Goal: Check status: Check status

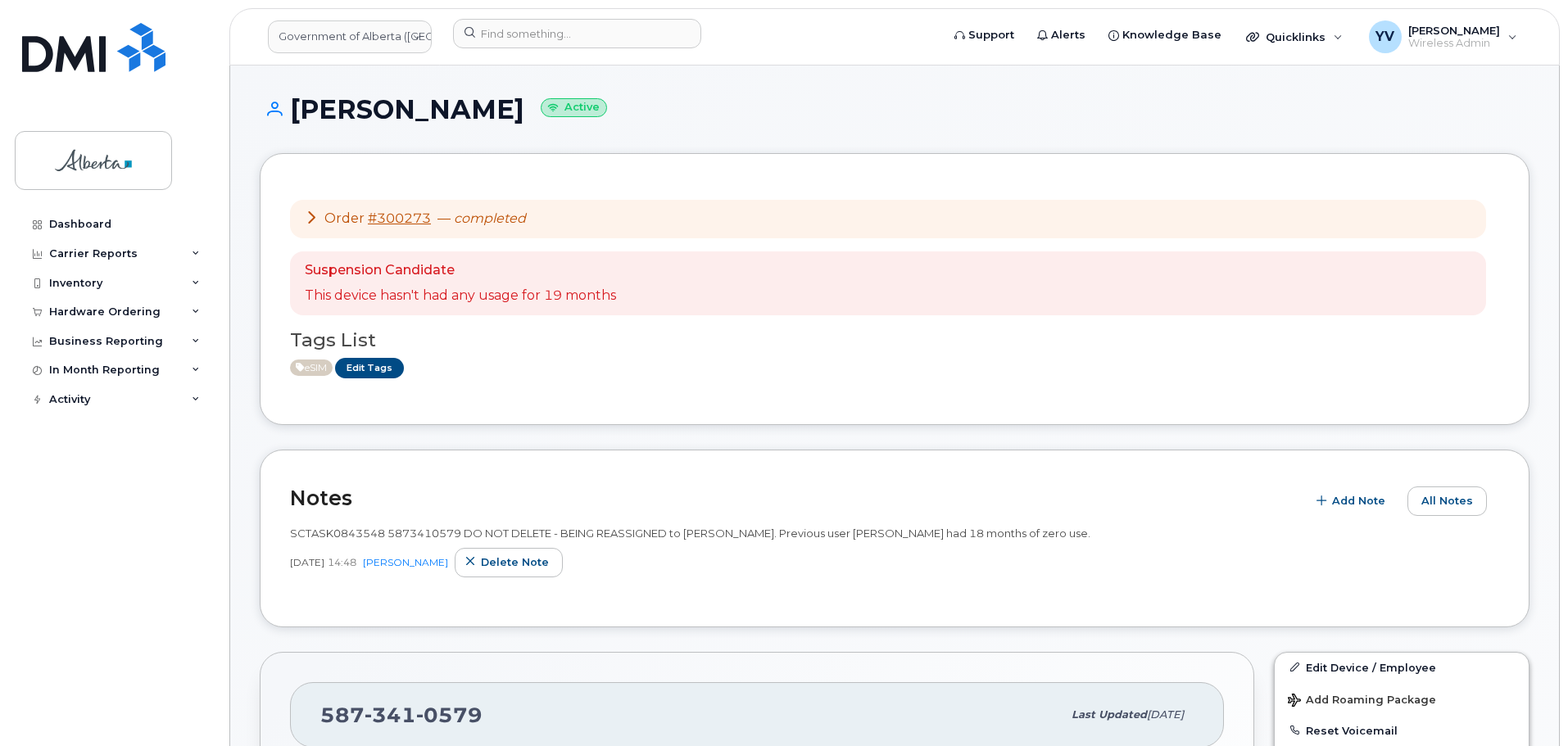
scroll to position [358, 0]
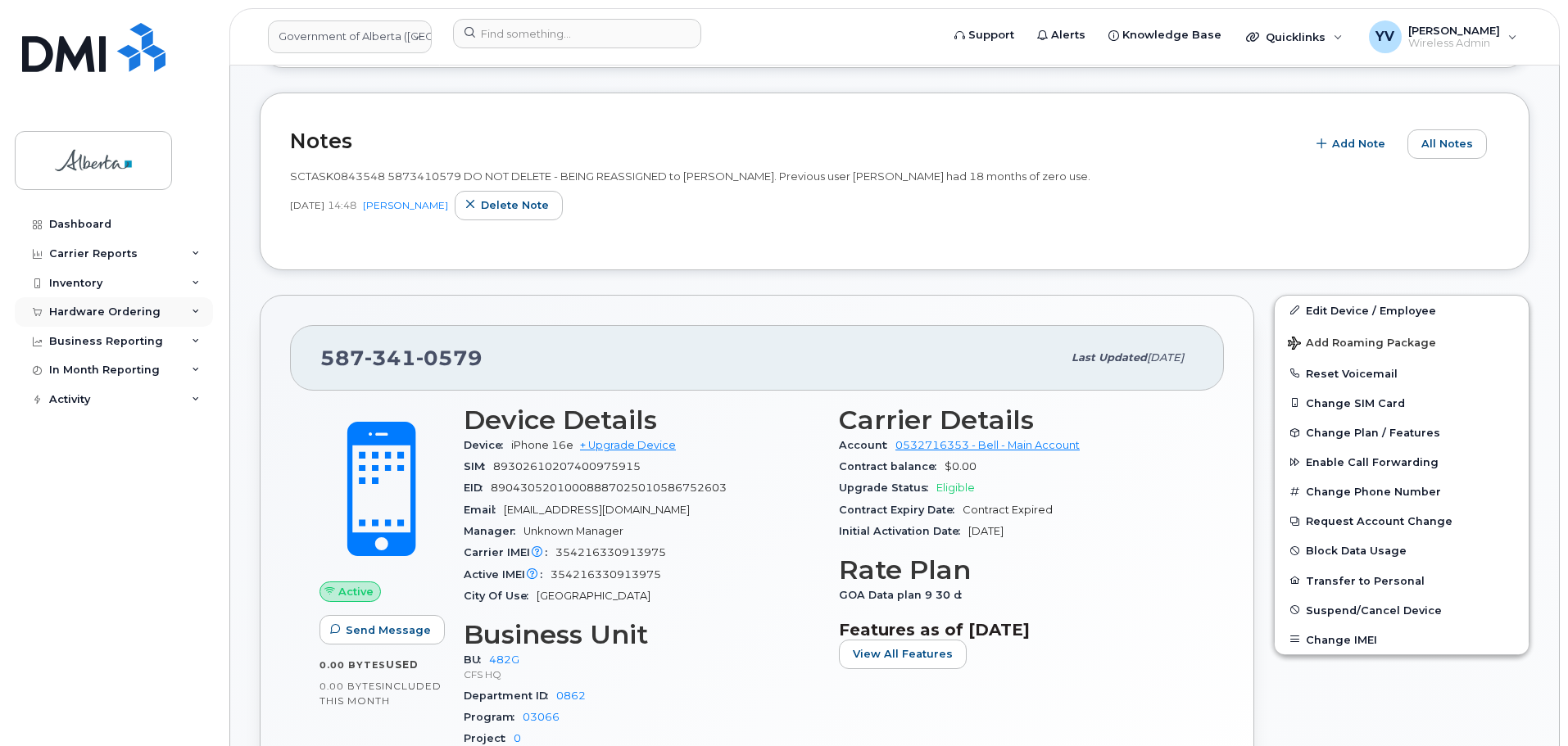
click at [60, 307] on div "Hardware Ordering" at bounding box center [105, 311] width 111 height 13
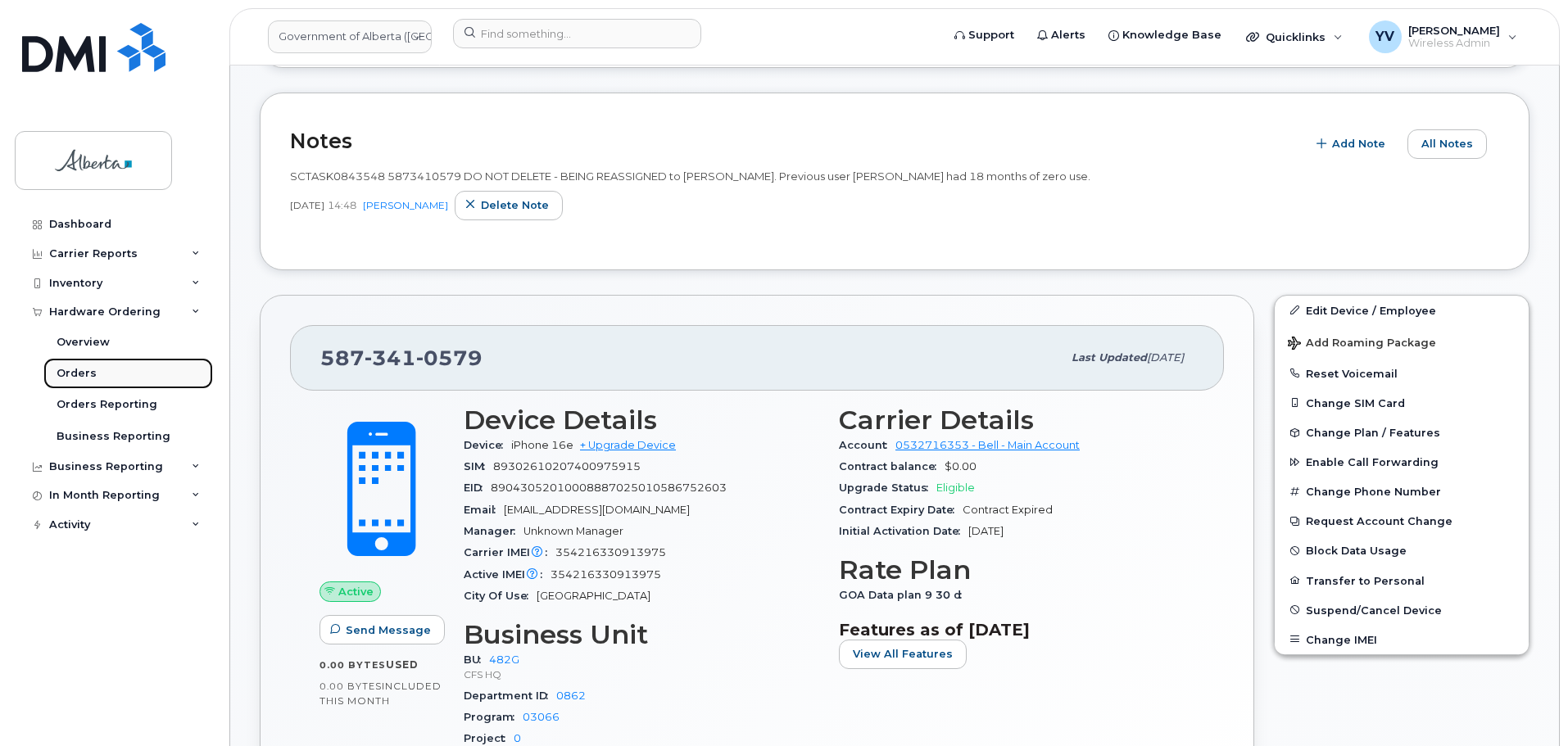
click at [69, 376] on div "Orders" at bounding box center [76, 373] width 40 height 15
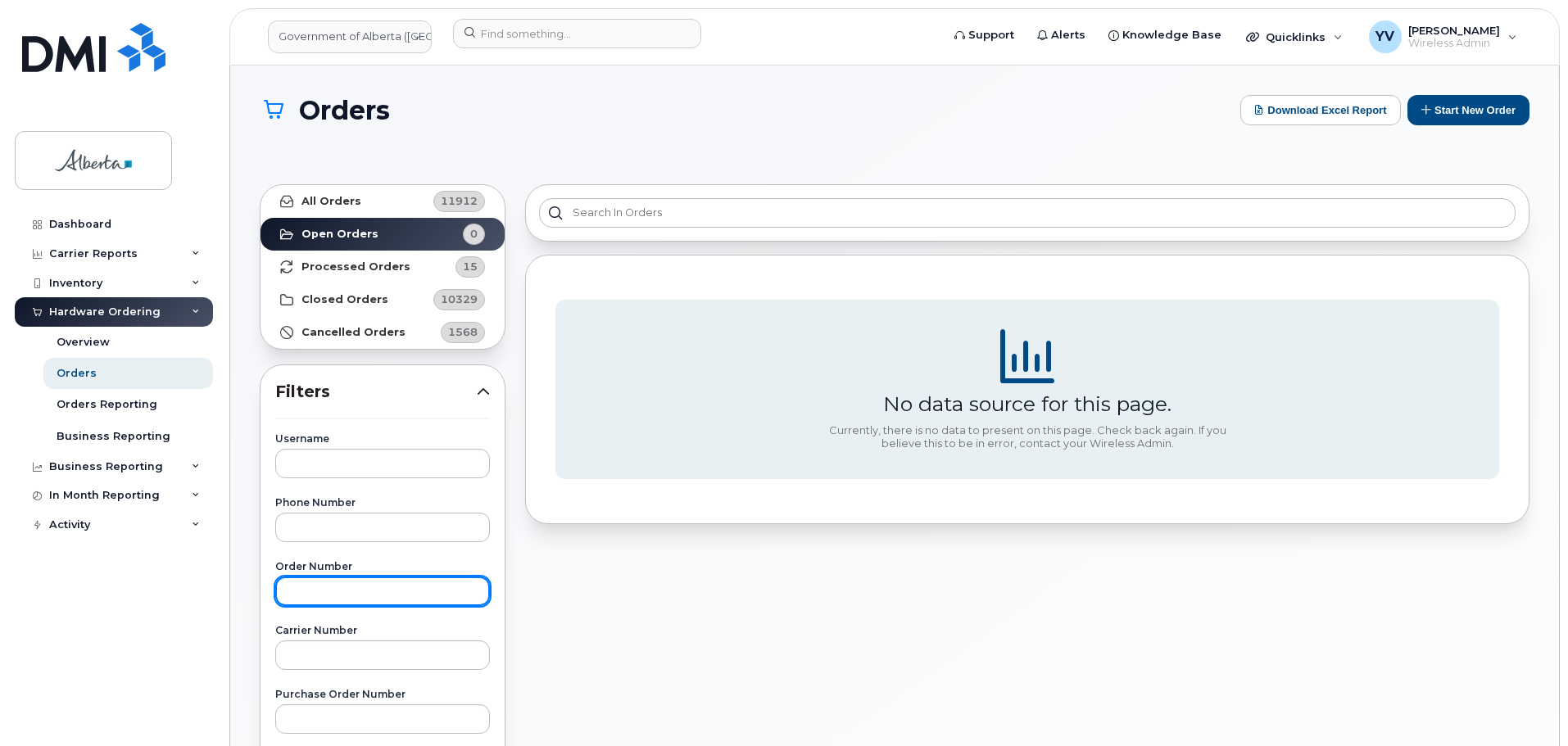
click at [286, 592] on input "text" at bounding box center [382, 592] width 214 height 29
paste input "300314"
type input "300314"
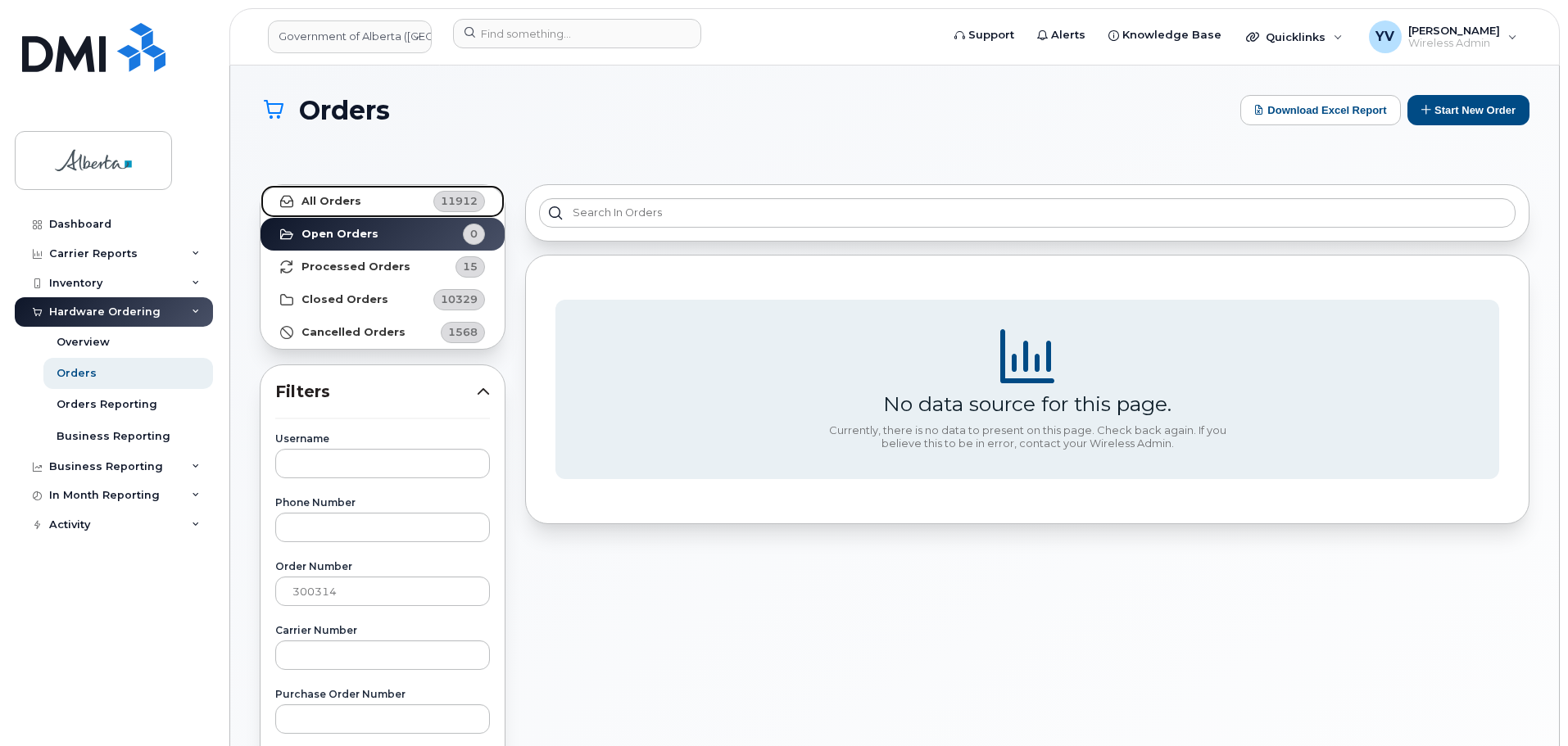
click at [329, 192] on link "All Orders 11912" at bounding box center [382, 202] width 244 height 33
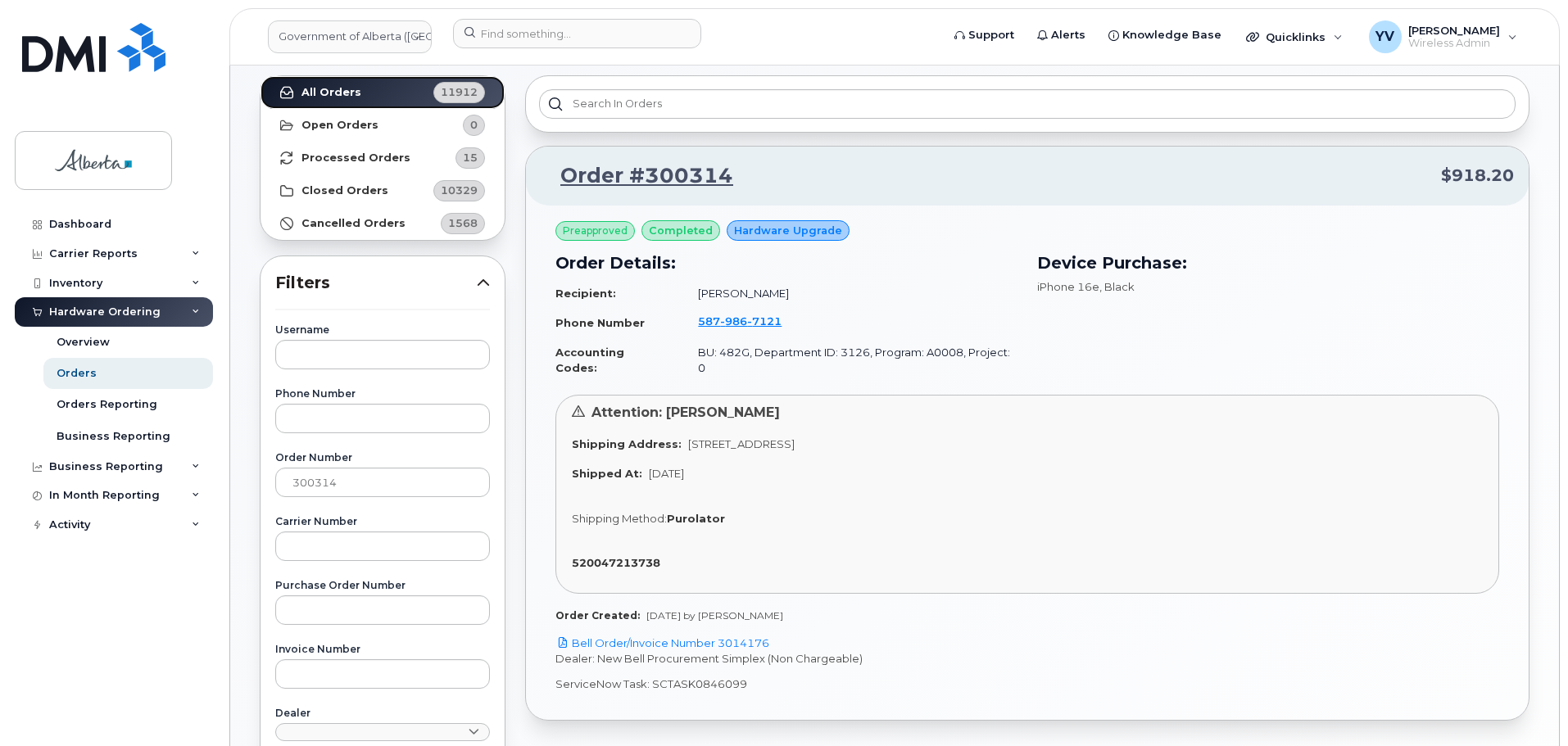
scroll to position [127, 0]
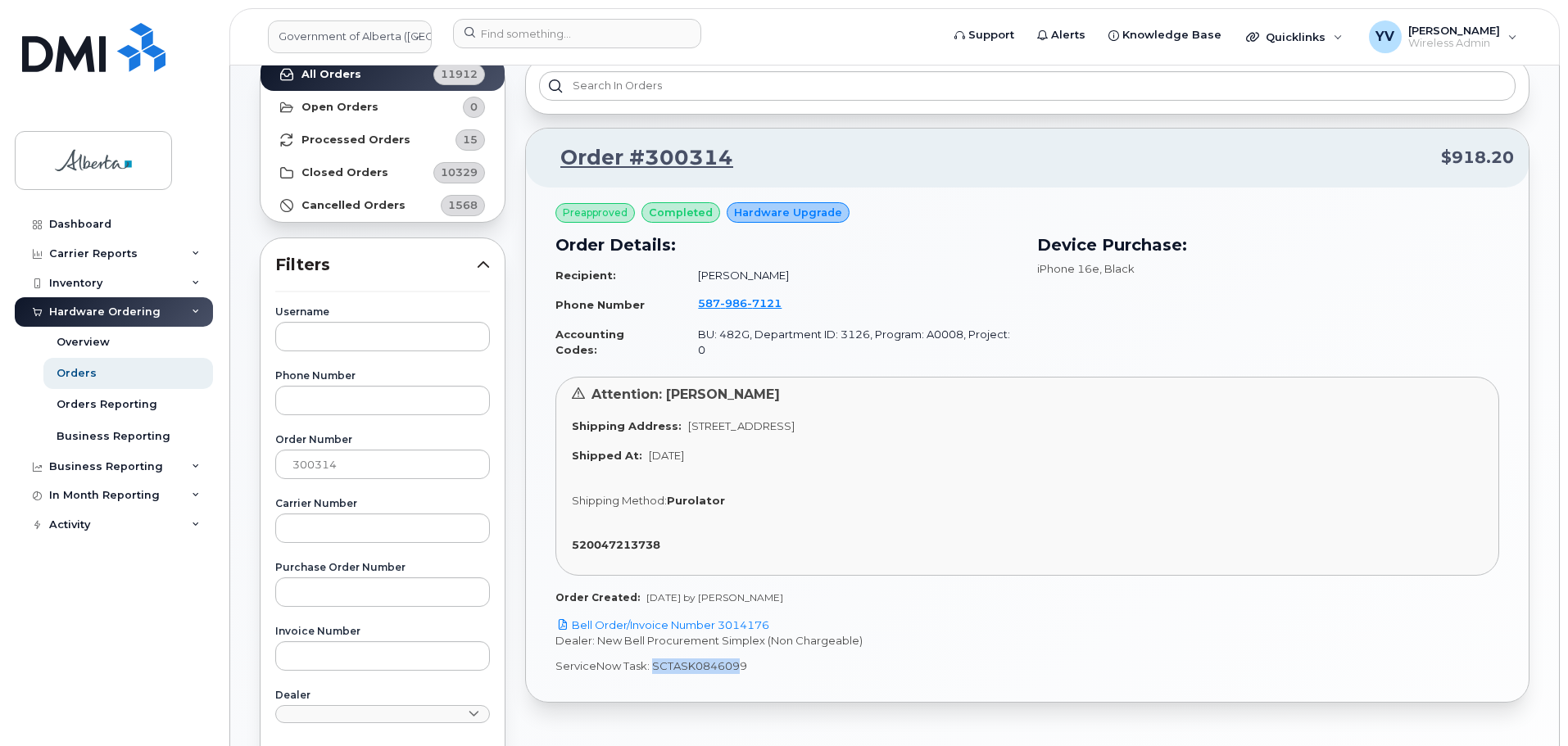
drag, startPoint x: 740, startPoint y: 652, endPoint x: 651, endPoint y: 652, distance: 89.0
click at [651, 659] on p "ServiceNow Task: SCTASK0846099" at bounding box center [1027, 666] width 944 height 15
drag, startPoint x: 746, startPoint y: 652, endPoint x: 649, endPoint y: 656, distance: 97.1
click at [649, 659] on p "ServiceNow Task: SCTASK0846099" at bounding box center [1027, 666] width 944 height 15
copy p "SCTASK0846099"
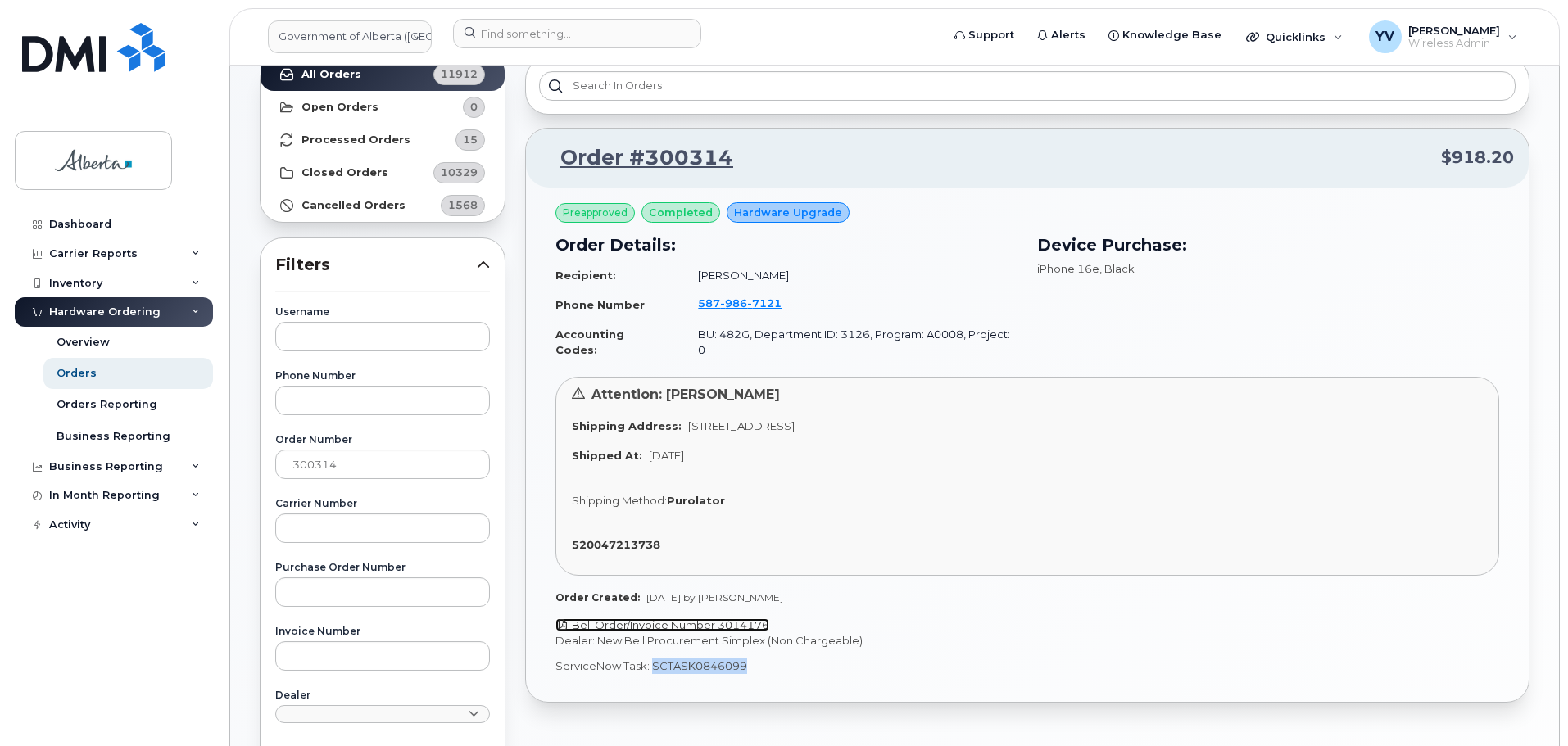
click at [755, 618] on link "Bell Order/Invoice Number 3014176" at bounding box center [662, 624] width 213 height 13
copy p "SCTASK0846099"
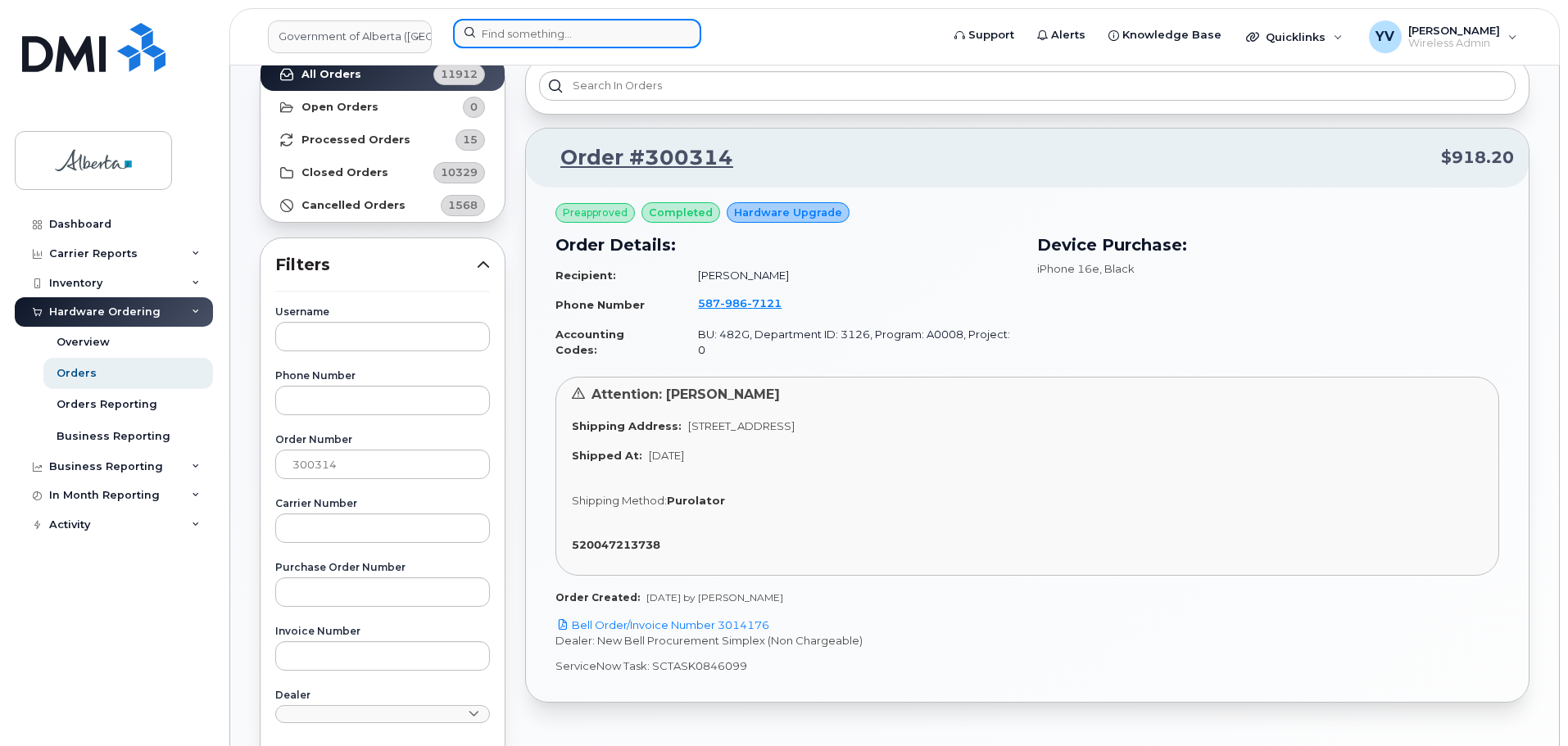
click at [484, 27] on input at bounding box center [576, 33] width 248 height 29
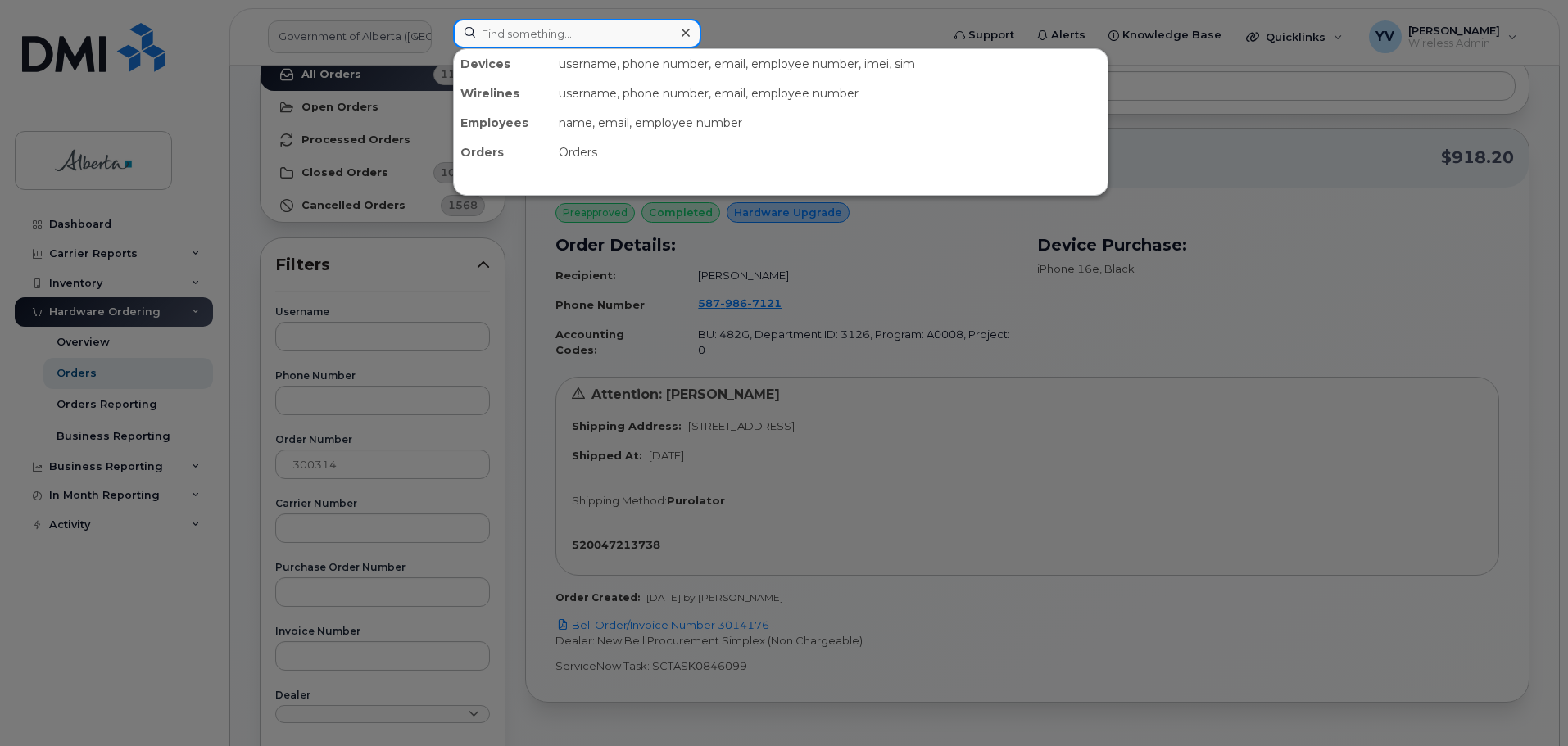
paste input "5879867121"
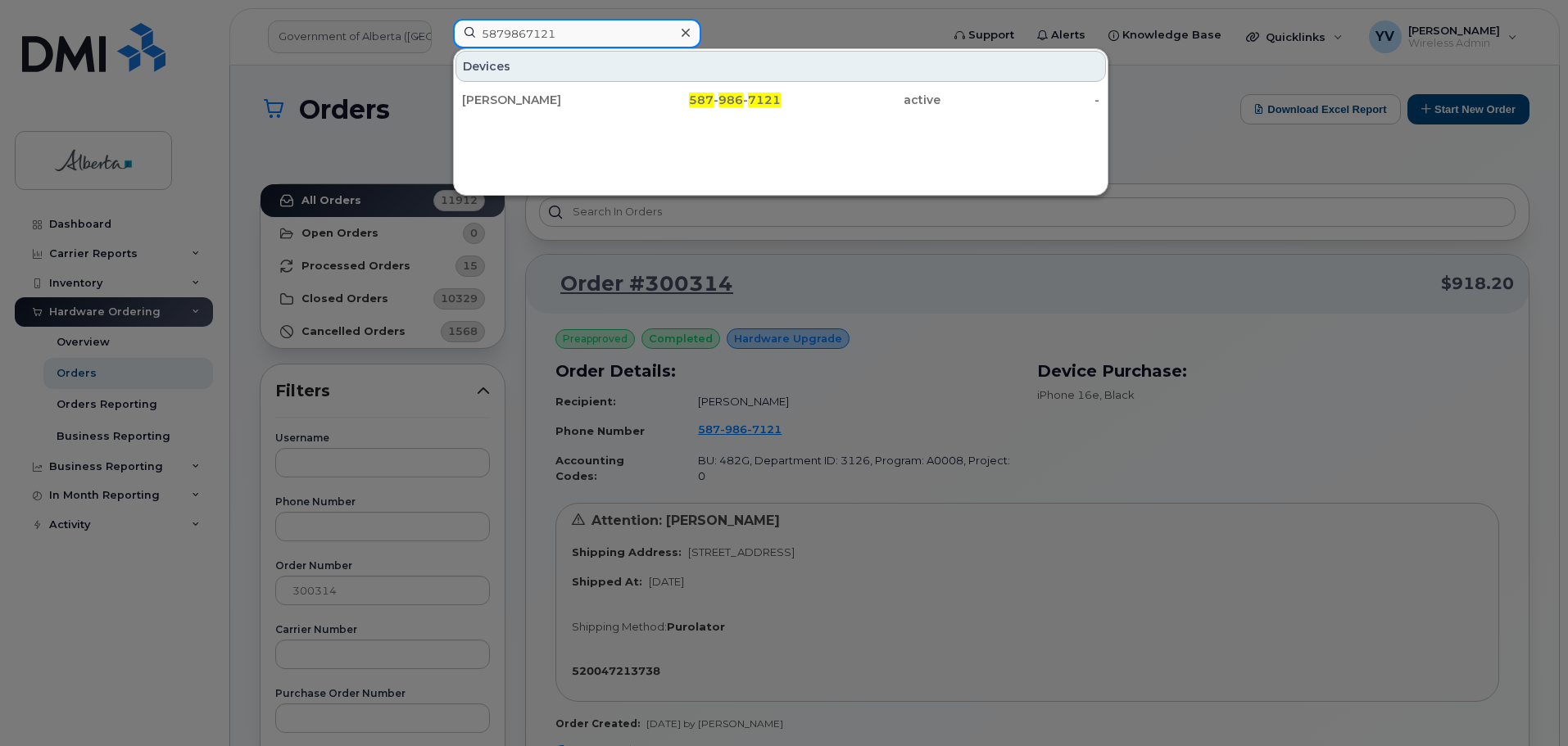
scroll to position [0, 0]
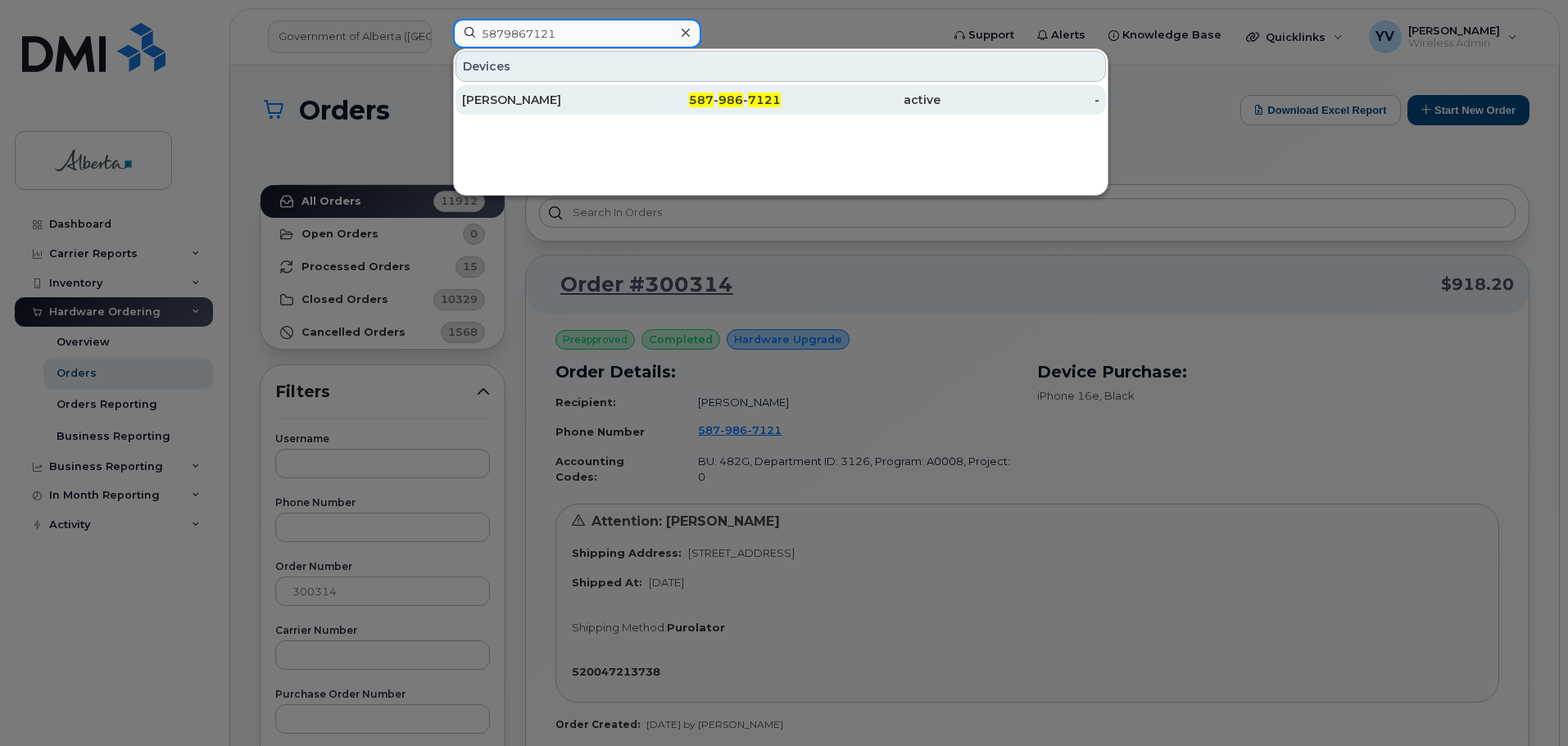
type input "5879867121"
click at [718, 101] on div "587 - 986 - 7121" at bounding box center [701, 99] width 159 height 16
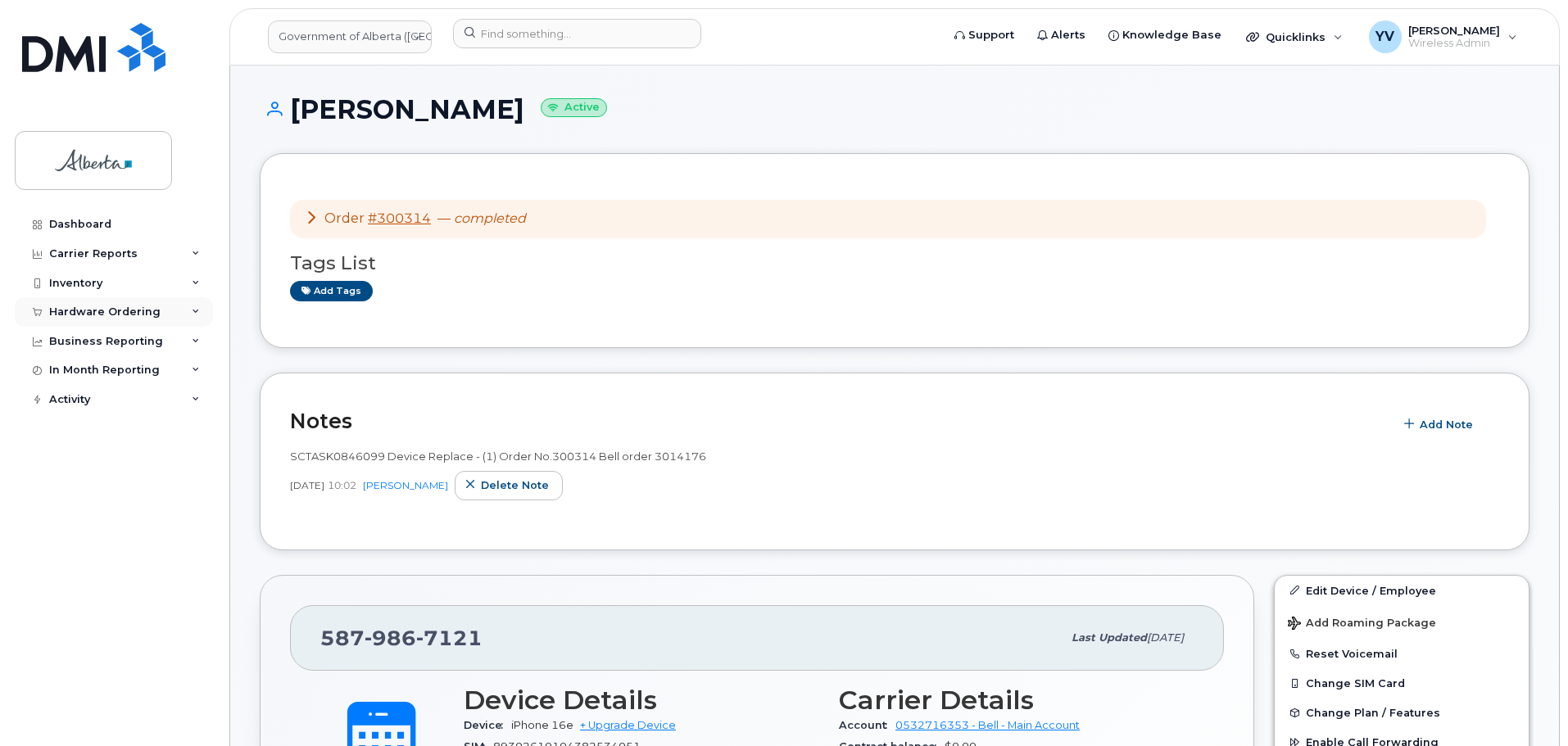
click at [88, 305] on div "Hardware Ordering" at bounding box center [105, 311] width 111 height 13
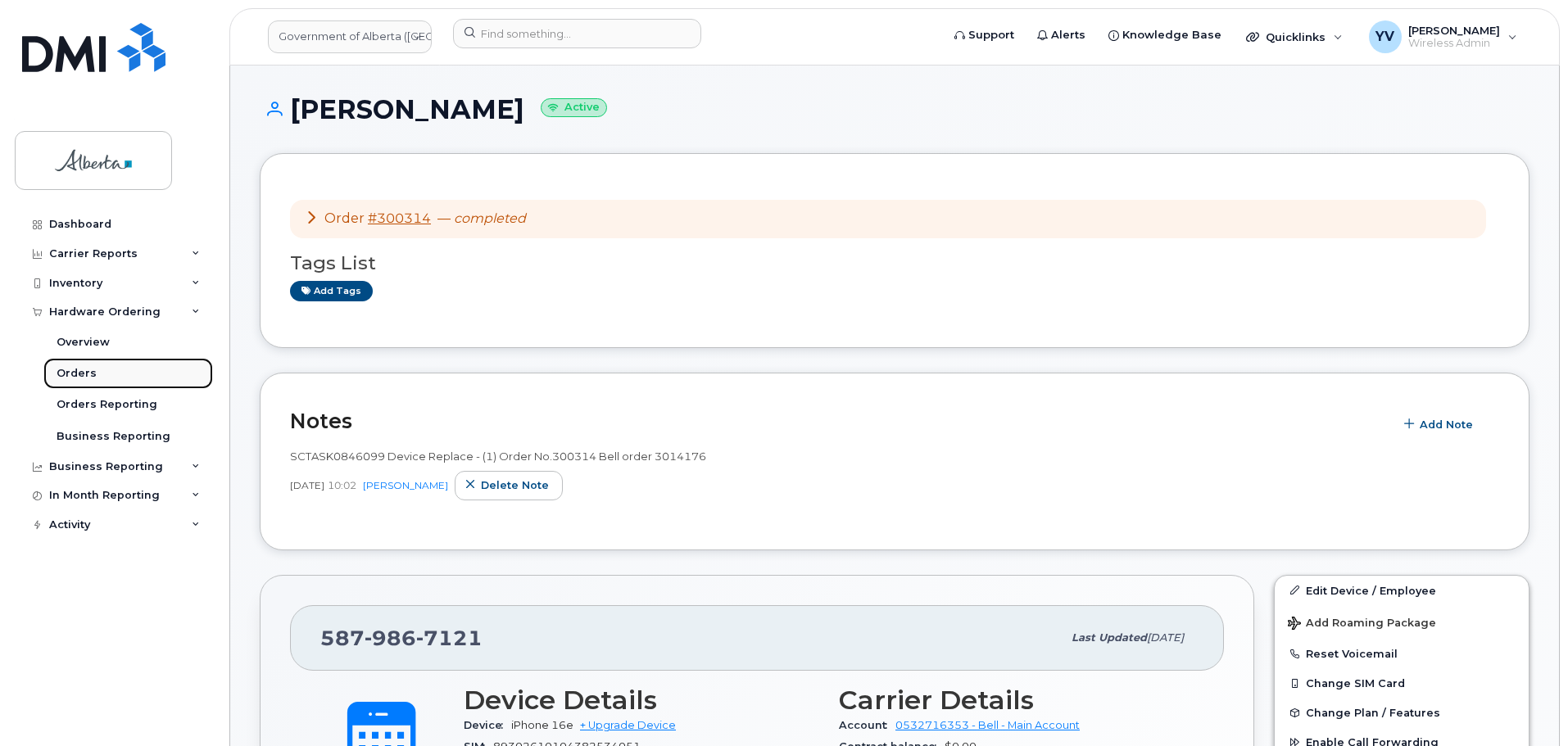
click at [69, 364] on link "Orders" at bounding box center [129, 373] width 170 height 31
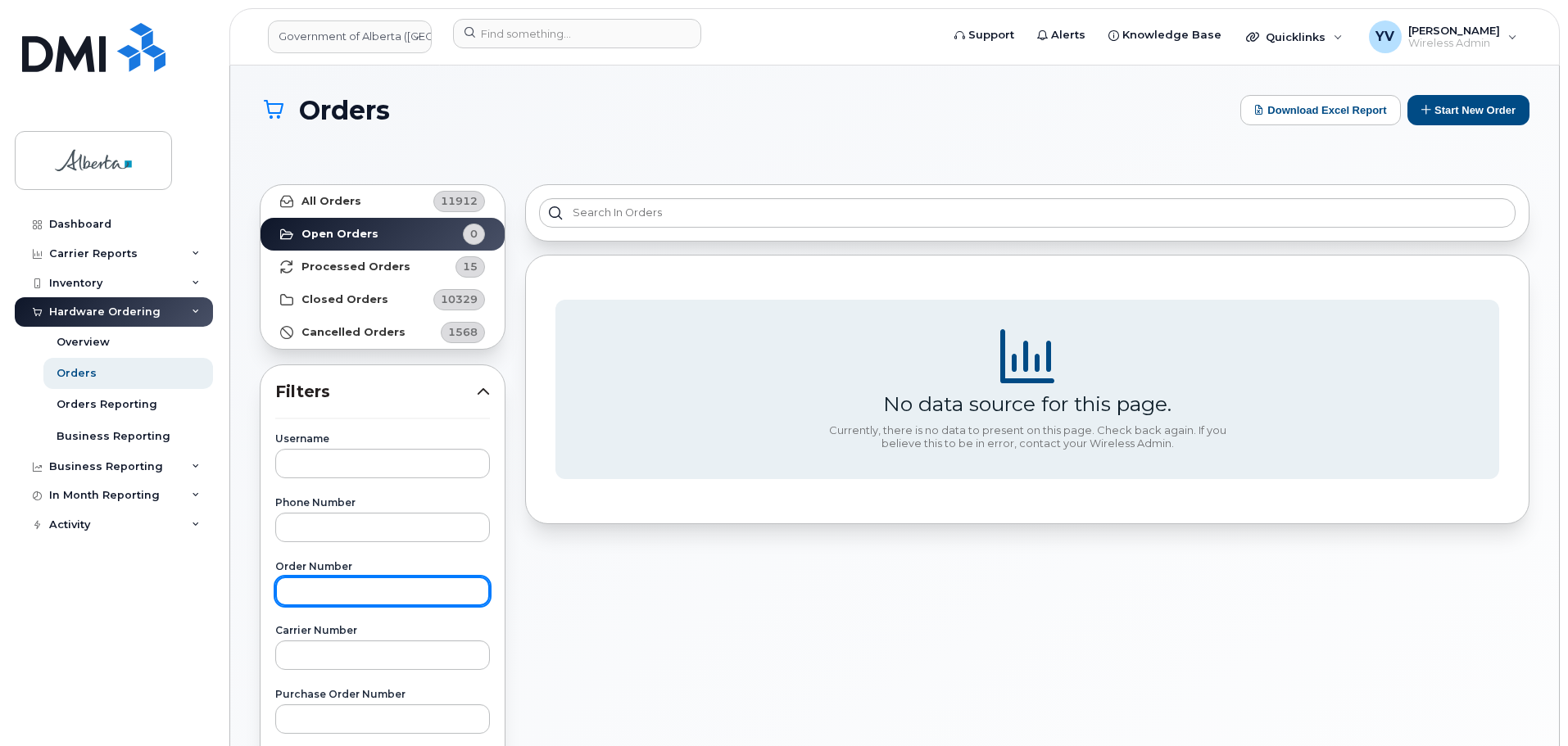
click at [285, 587] on input "text" at bounding box center [382, 592] width 214 height 29
paste input "300340"
type input "300340"
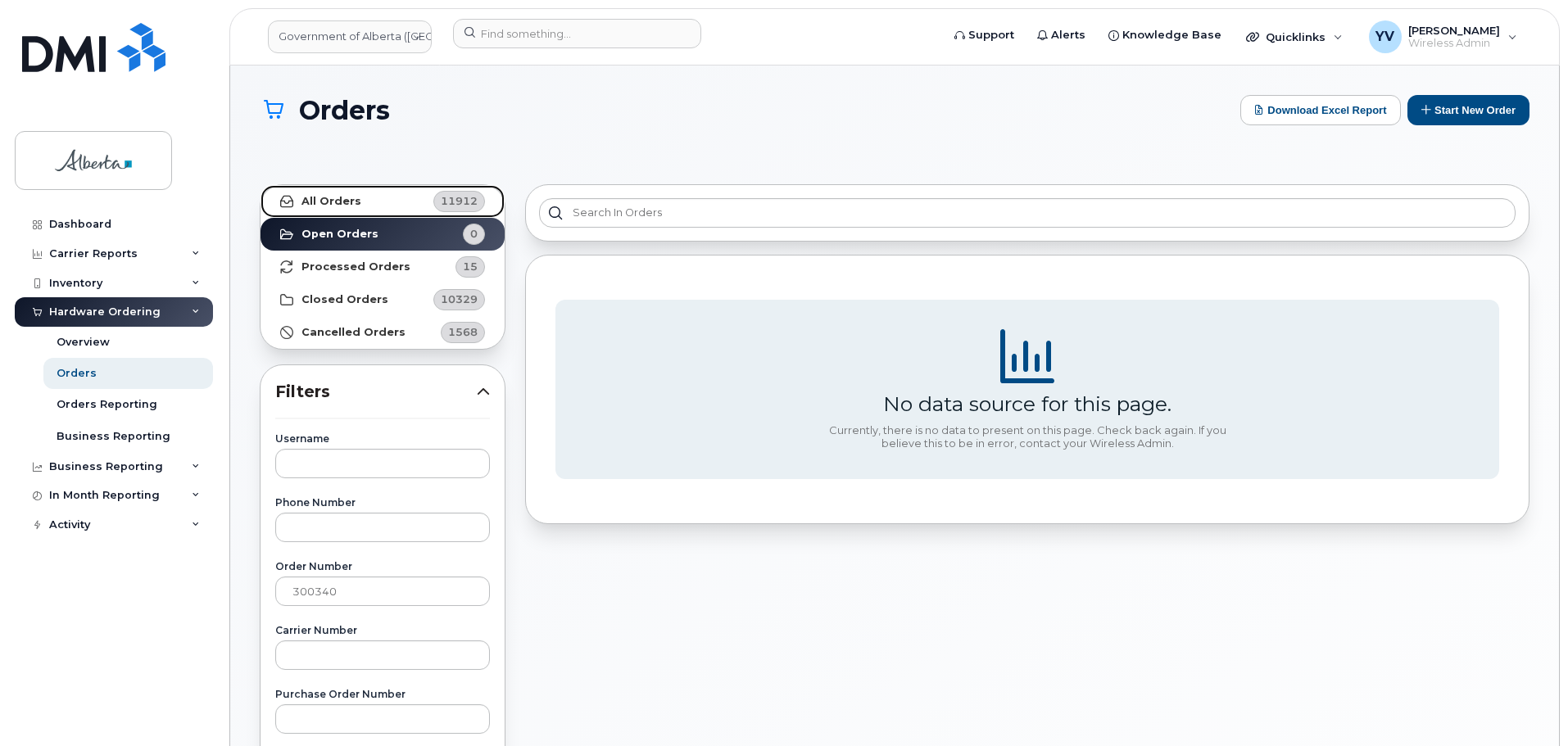
click at [328, 202] on strong "All Orders" at bounding box center [332, 201] width 60 height 13
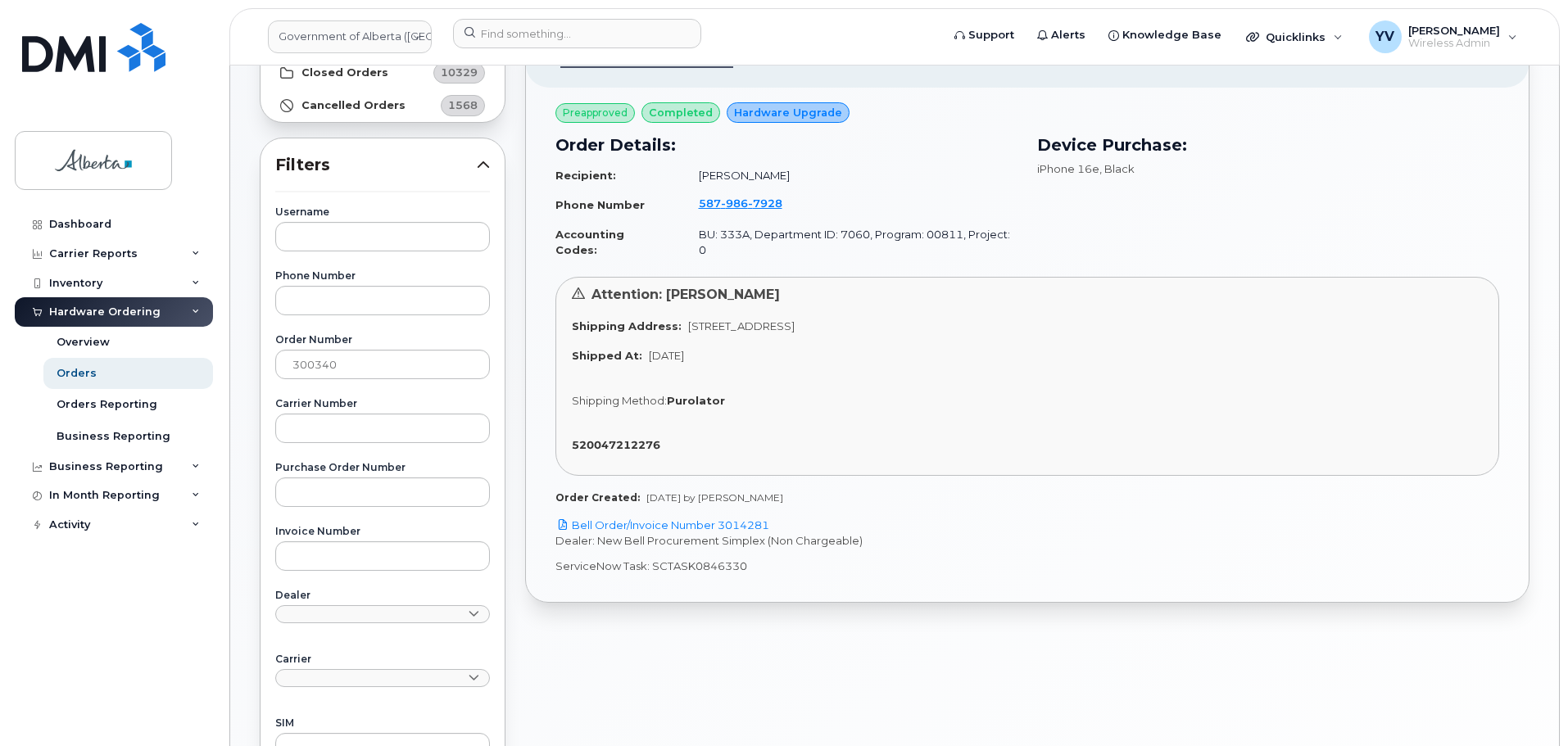
scroll to position [238, 0]
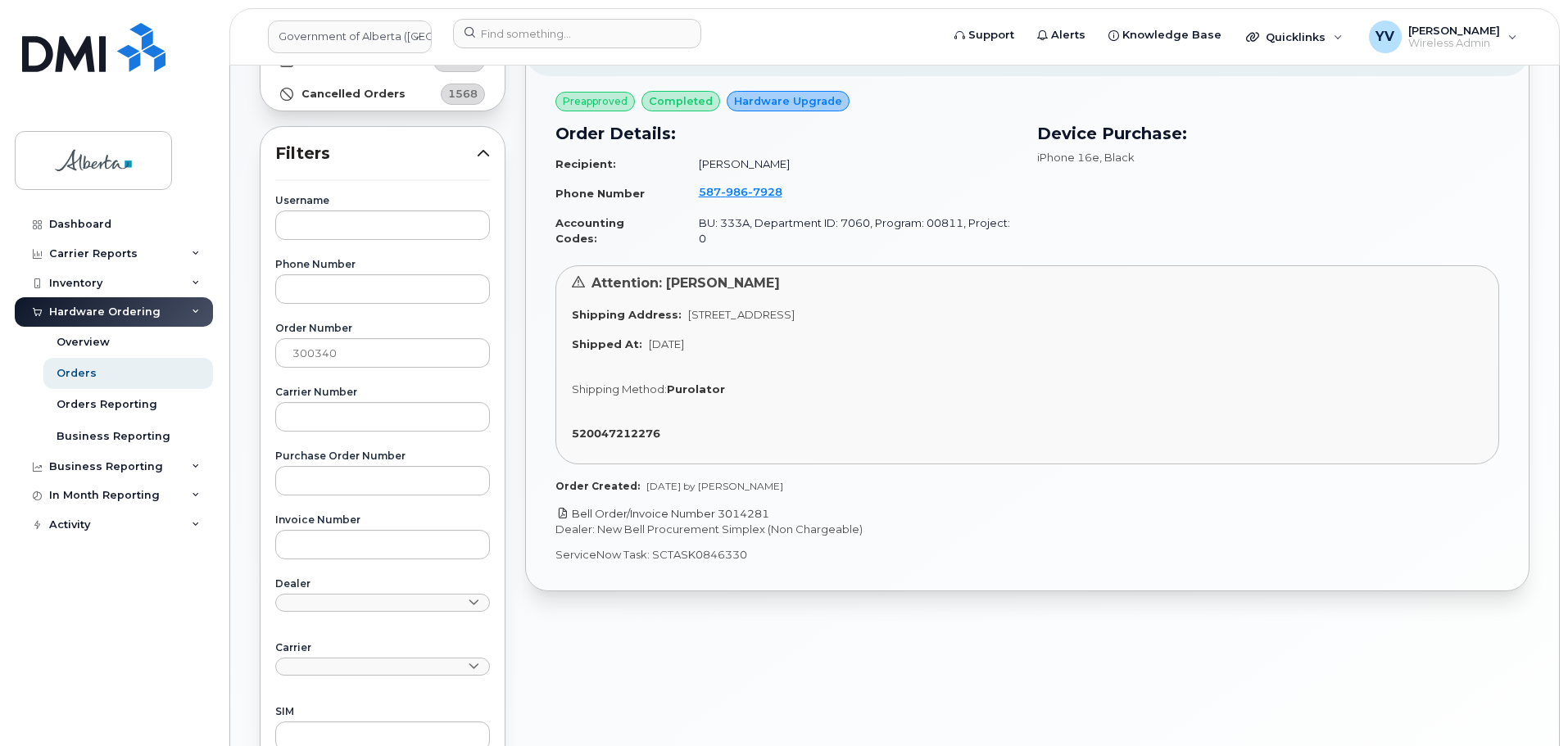
drag, startPoint x: 777, startPoint y: 497, endPoint x: 719, endPoint y: 505, distance: 58.5
click at [719, 506] on p "Bell Order/Invoice Number 3014281" at bounding box center [1027, 514] width 944 height 15
drag, startPoint x: 744, startPoint y: 545, endPoint x: 652, endPoint y: 541, distance: 92.1
click at [652, 547] on p "ServiceNow Task: SCTASK0846330" at bounding box center [1027, 555] width 944 height 15
copy p "SCTASK0846330"
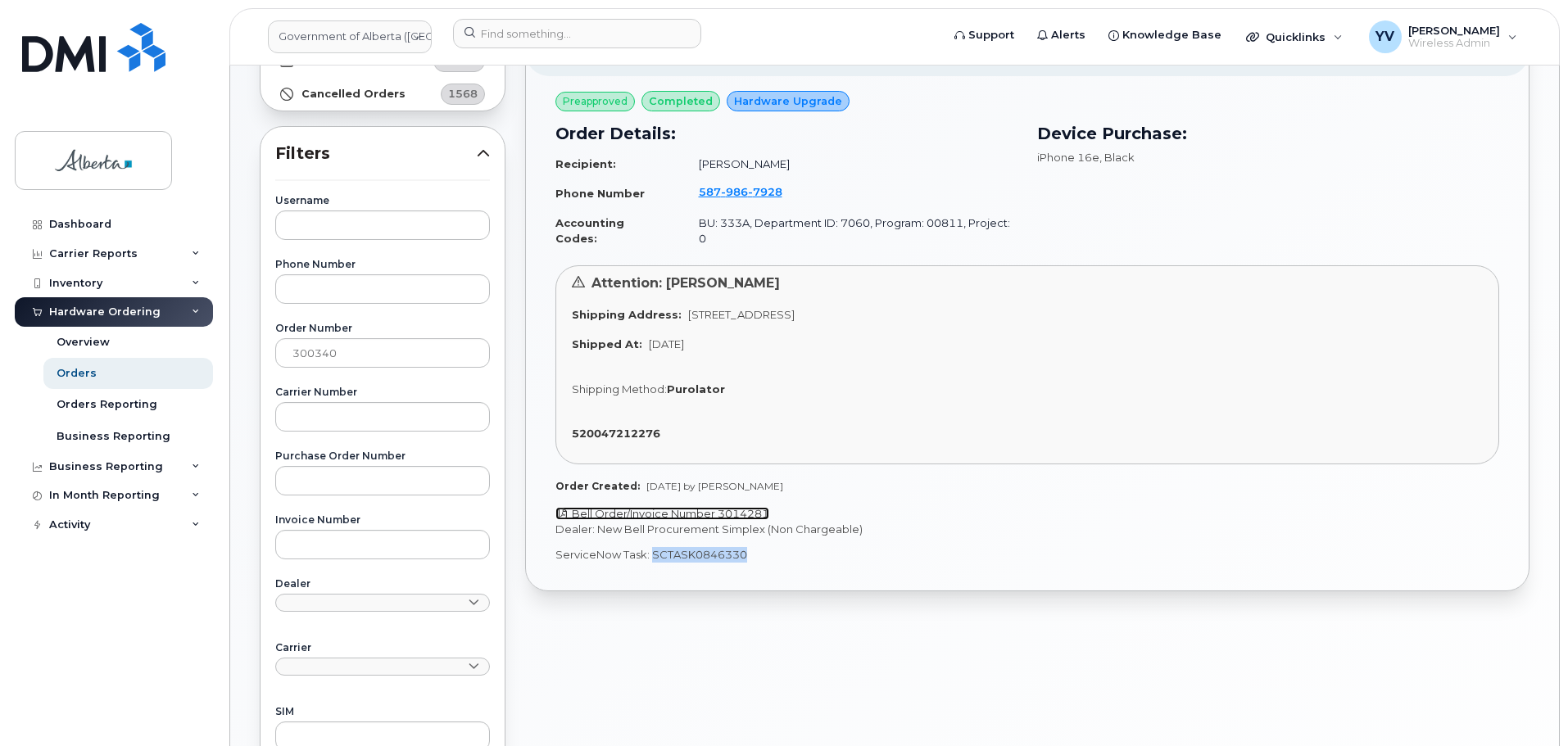
click at [745, 507] on link "Bell Order/Invoice Number 3014281" at bounding box center [662, 513] width 213 height 13
copy p "SCTASK0846330"
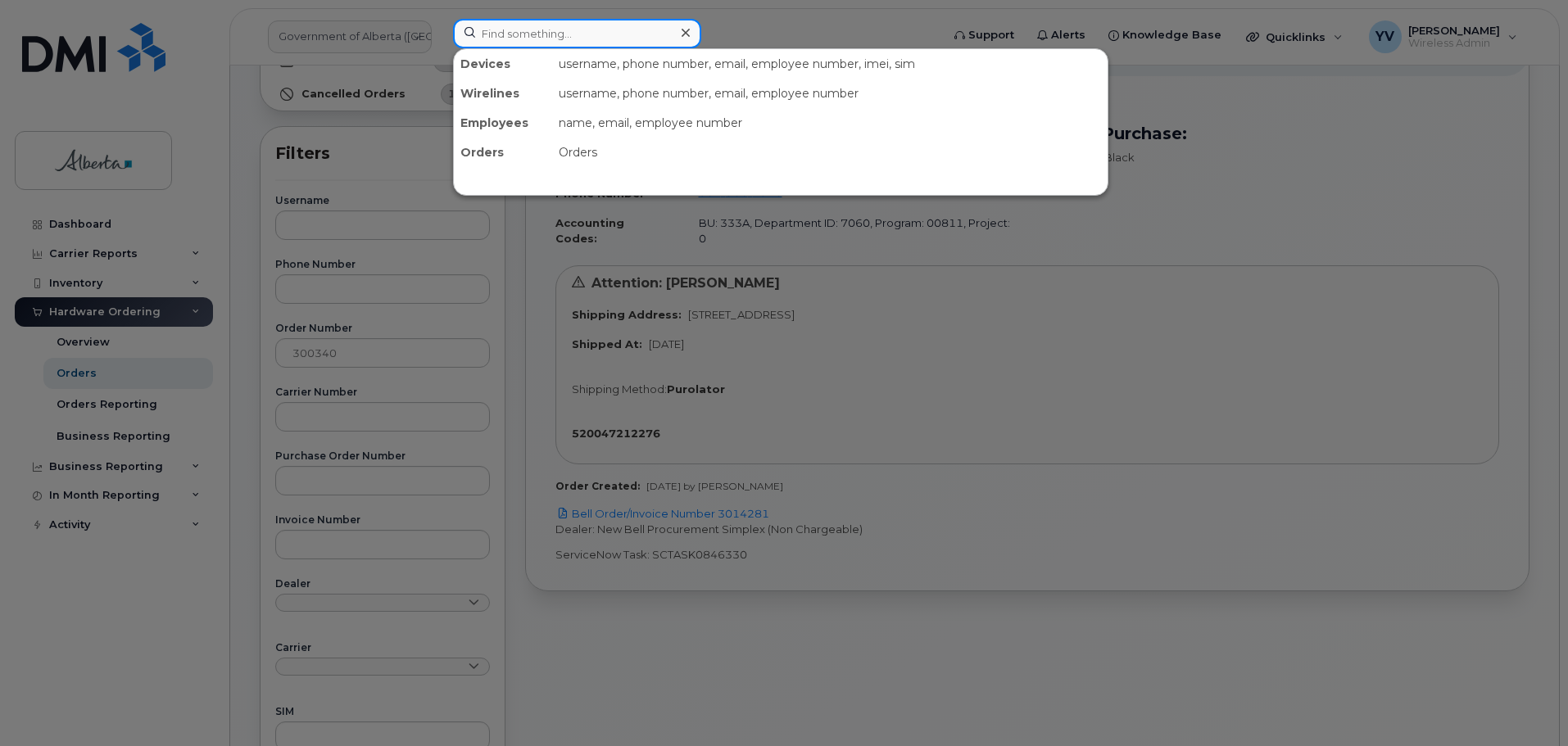
click at [488, 31] on input at bounding box center [576, 33] width 248 height 29
paste input "7809867928"
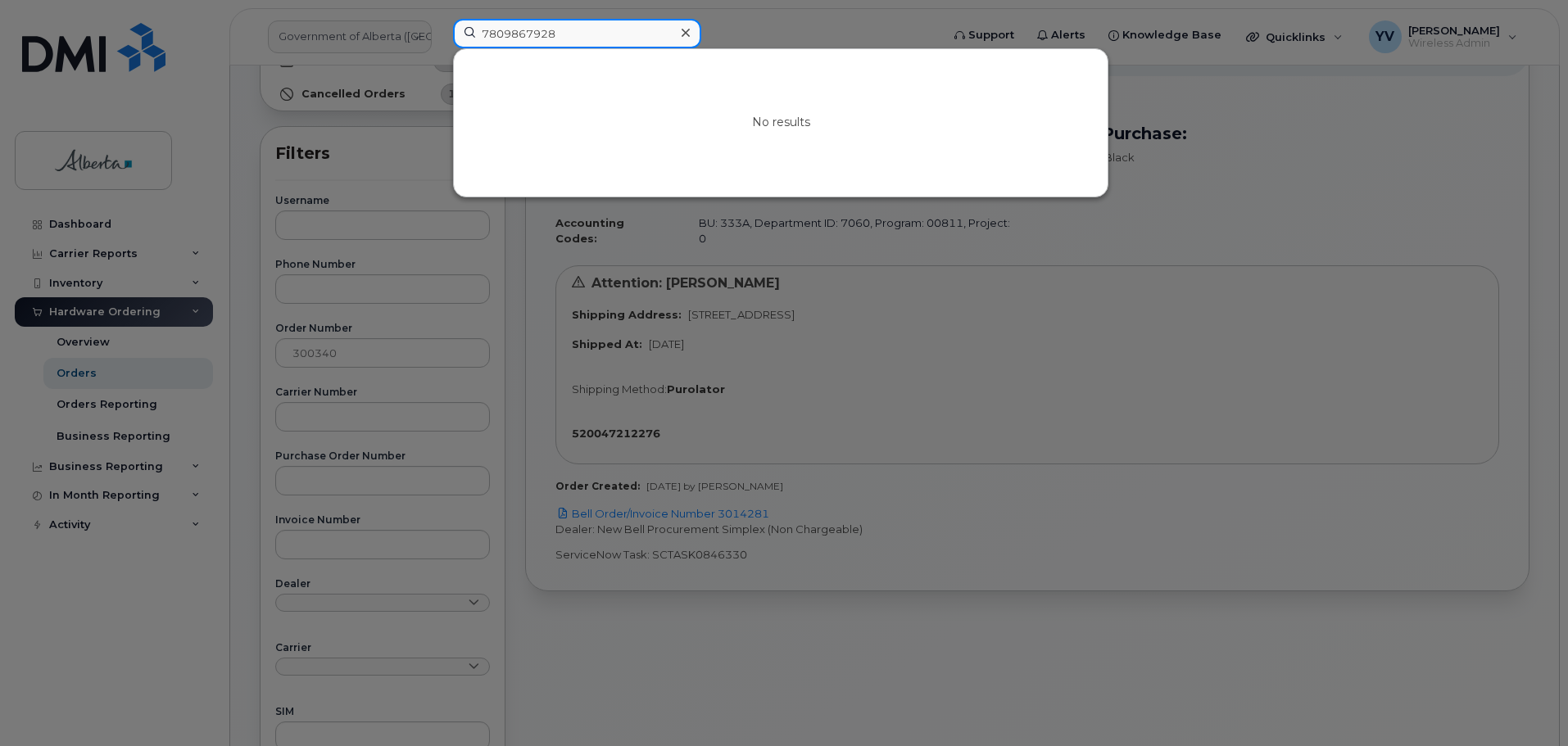
click at [478, 28] on input "7809867928" at bounding box center [576, 33] width 248 height 29
drag, startPoint x: 585, startPoint y: 31, endPoint x: 491, endPoint y: 33, distance: 94.0
click at [484, 37] on input "7809867928" at bounding box center [576, 33] width 248 height 29
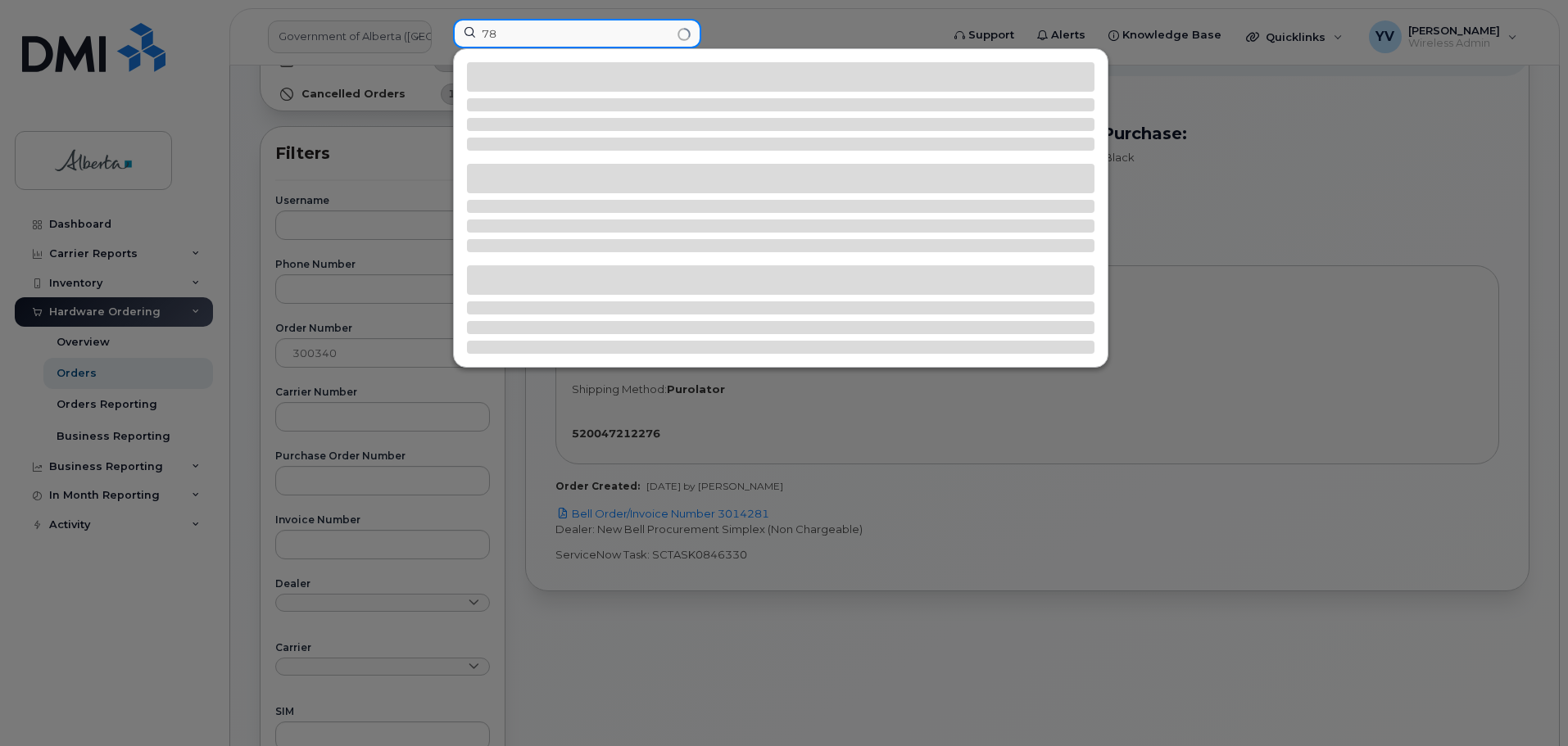
type input "7"
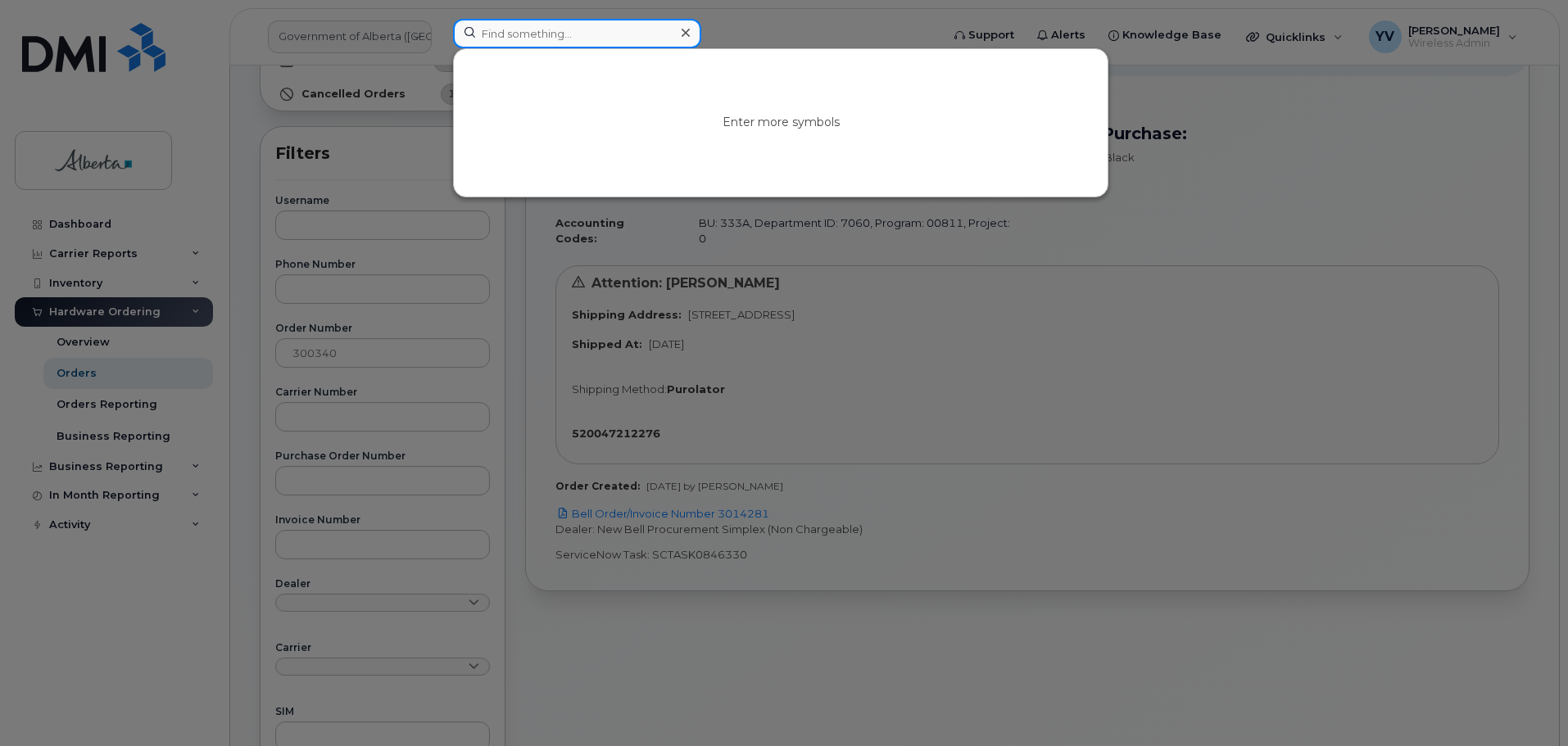
paste input "[PERSON_NAME]"
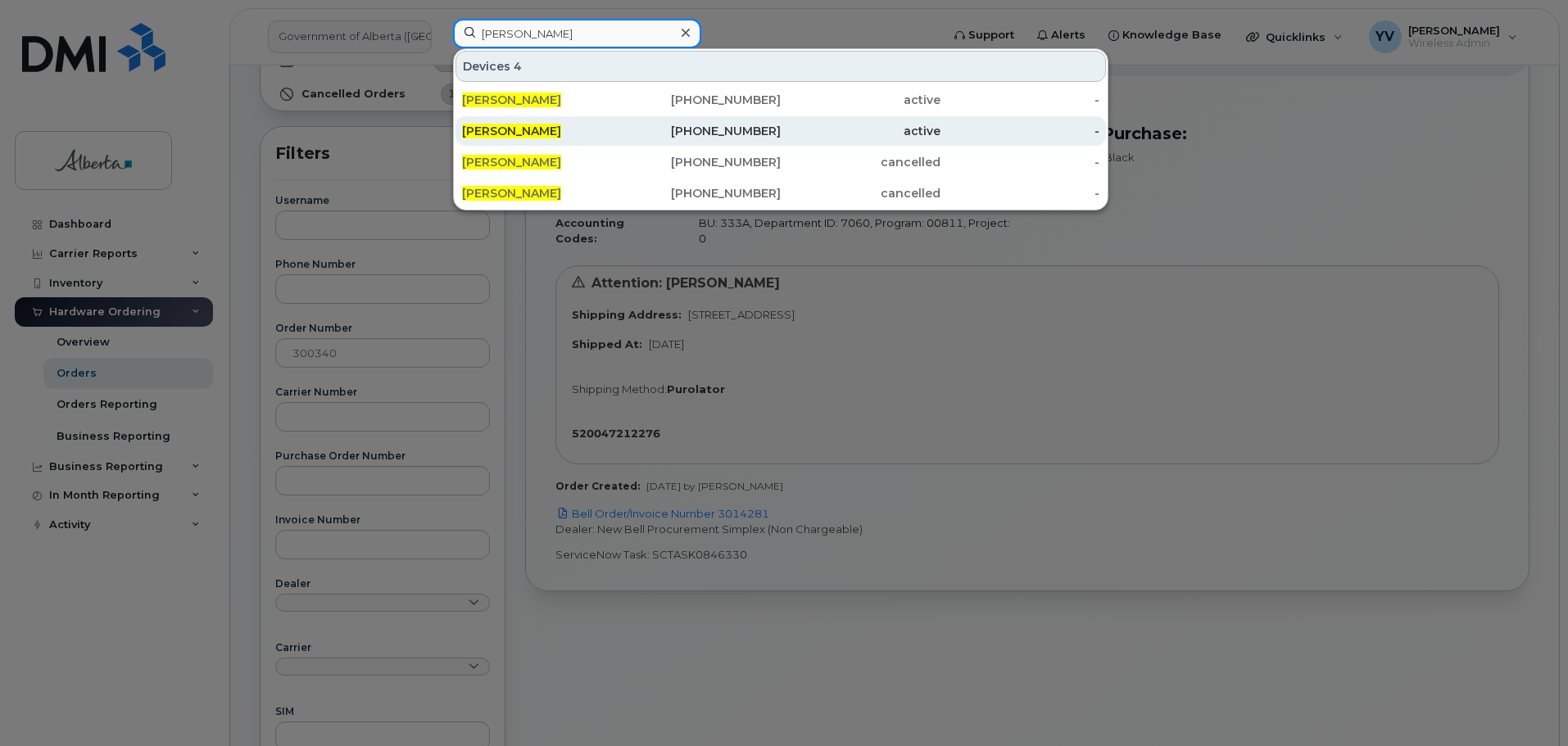
type input "[PERSON_NAME]"
click at [737, 130] on div "587-986-7928" at bounding box center [701, 130] width 159 height 16
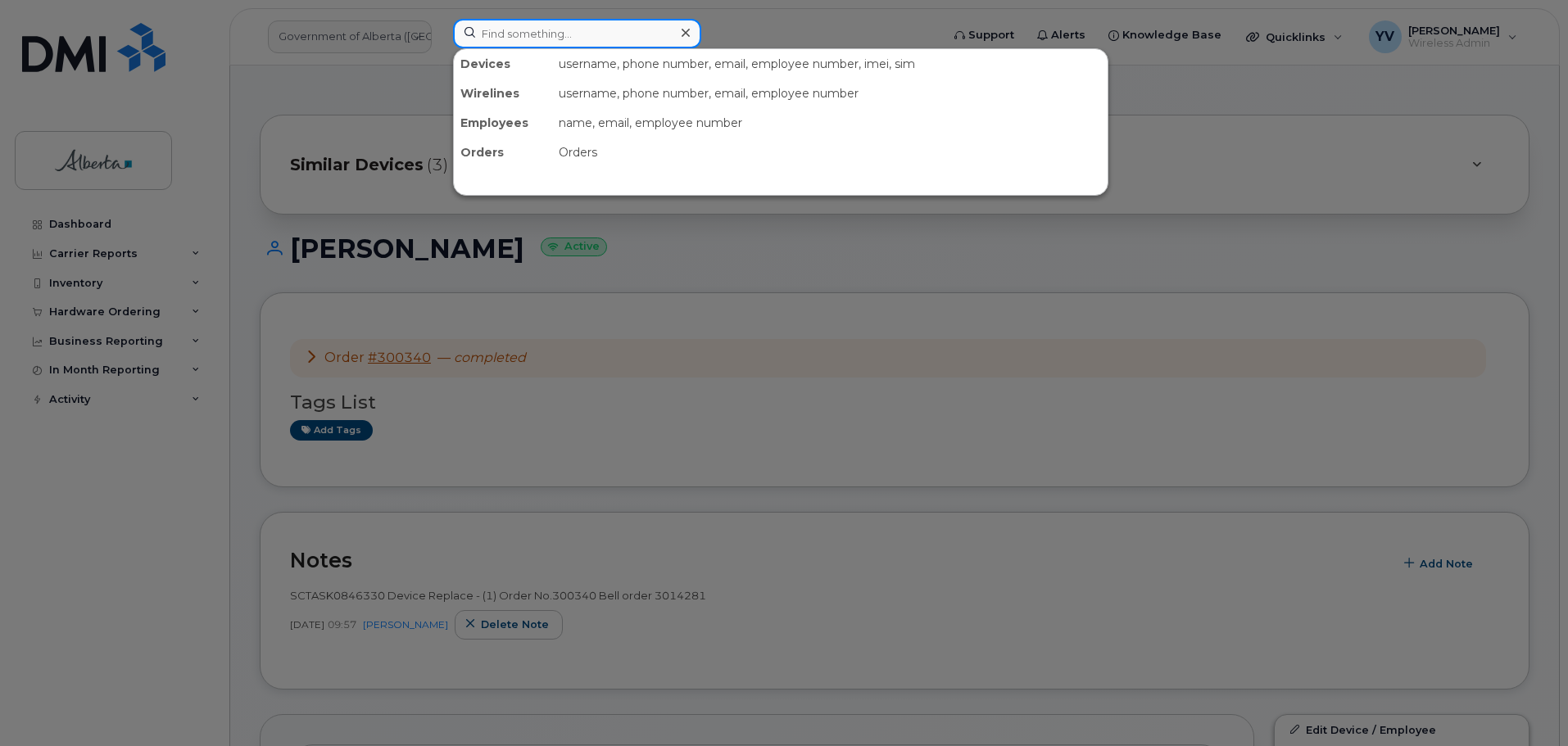
click at [492, 33] on input at bounding box center [576, 33] width 248 height 29
drag, startPoint x: 586, startPoint y: 420, endPoint x: 636, endPoint y: 469, distance: 70.0
click at [586, 418] on div at bounding box center [784, 373] width 1568 height 746
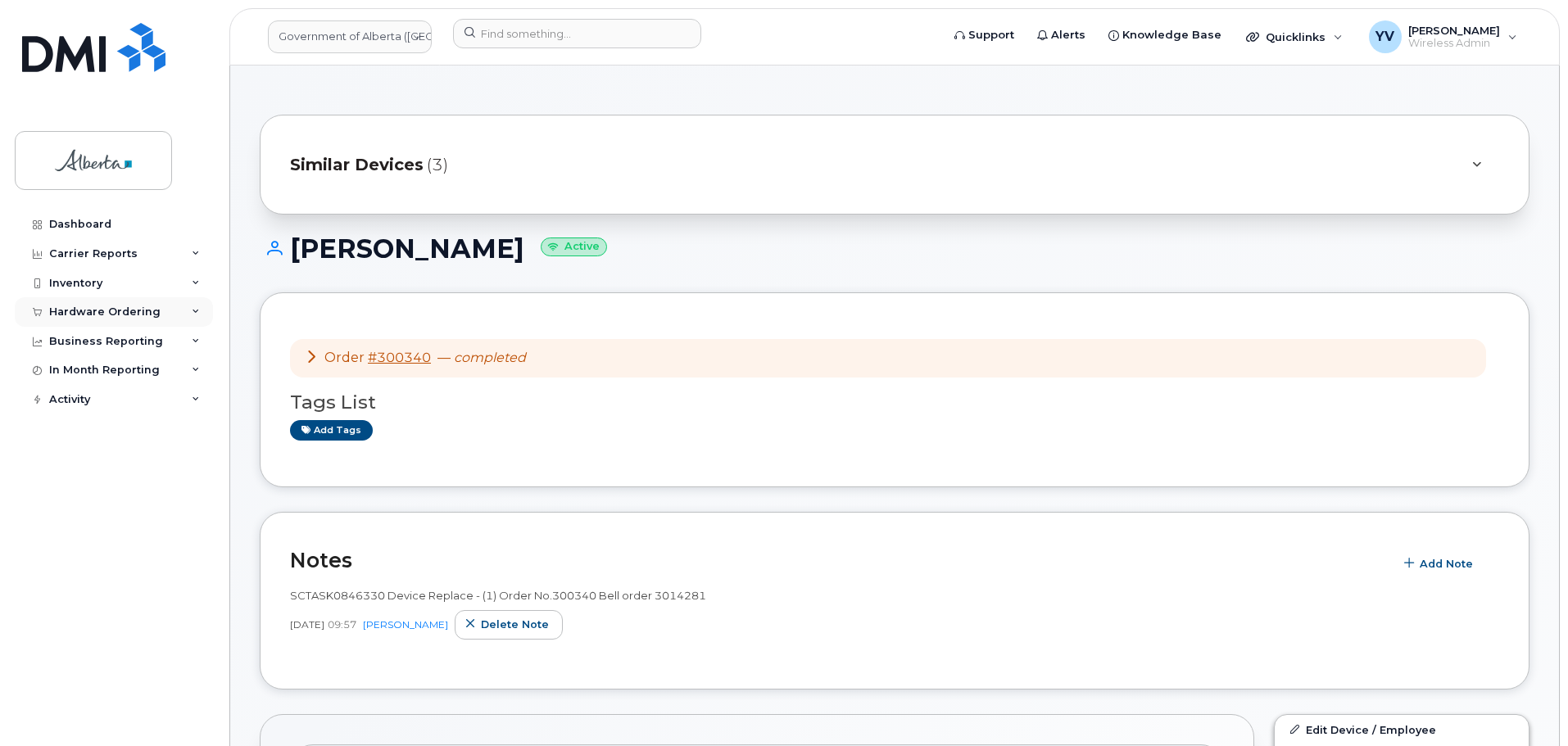
click at [87, 310] on div "Hardware Ordering" at bounding box center [105, 311] width 111 height 13
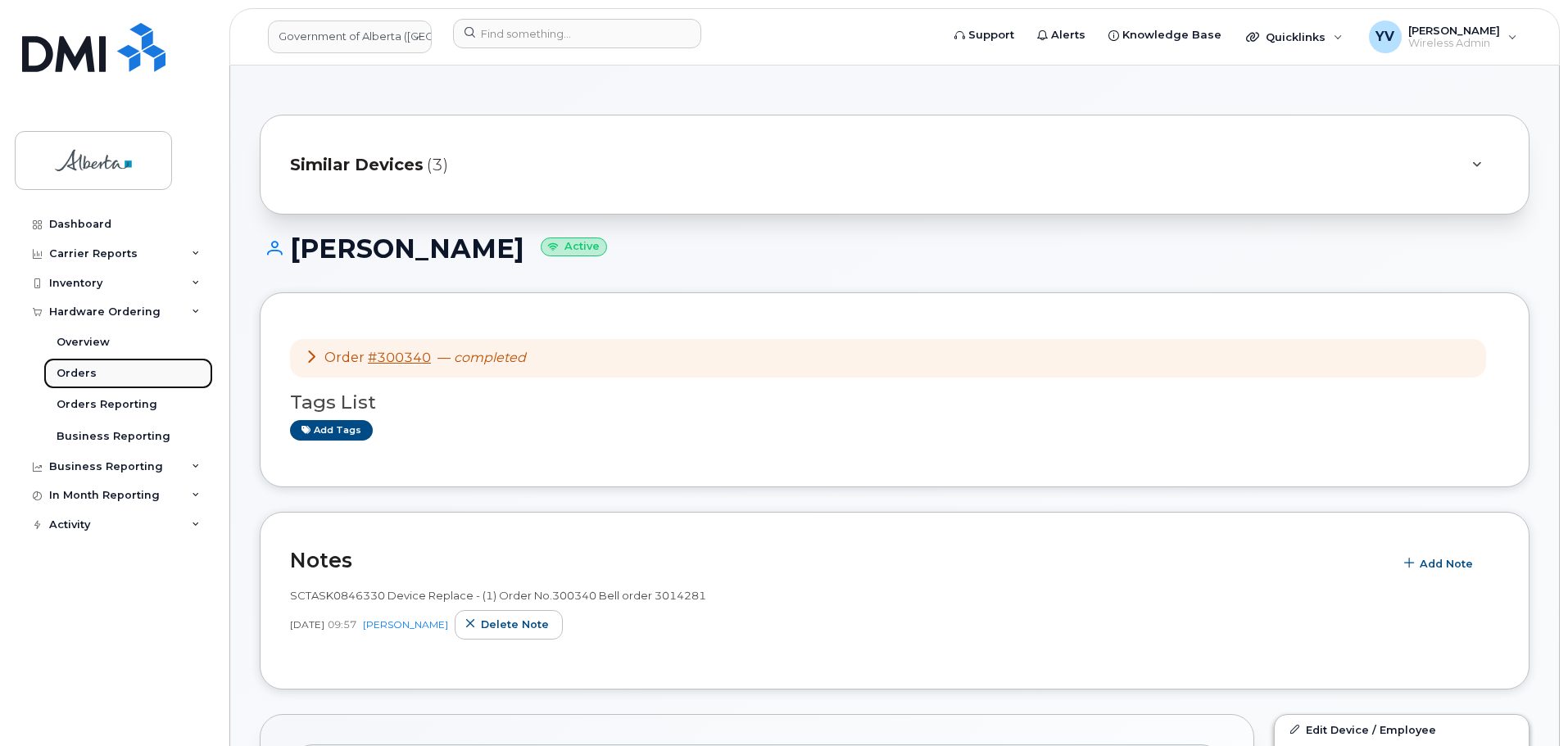
click at [73, 363] on link "Orders" at bounding box center [129, 373] width 170 height 31
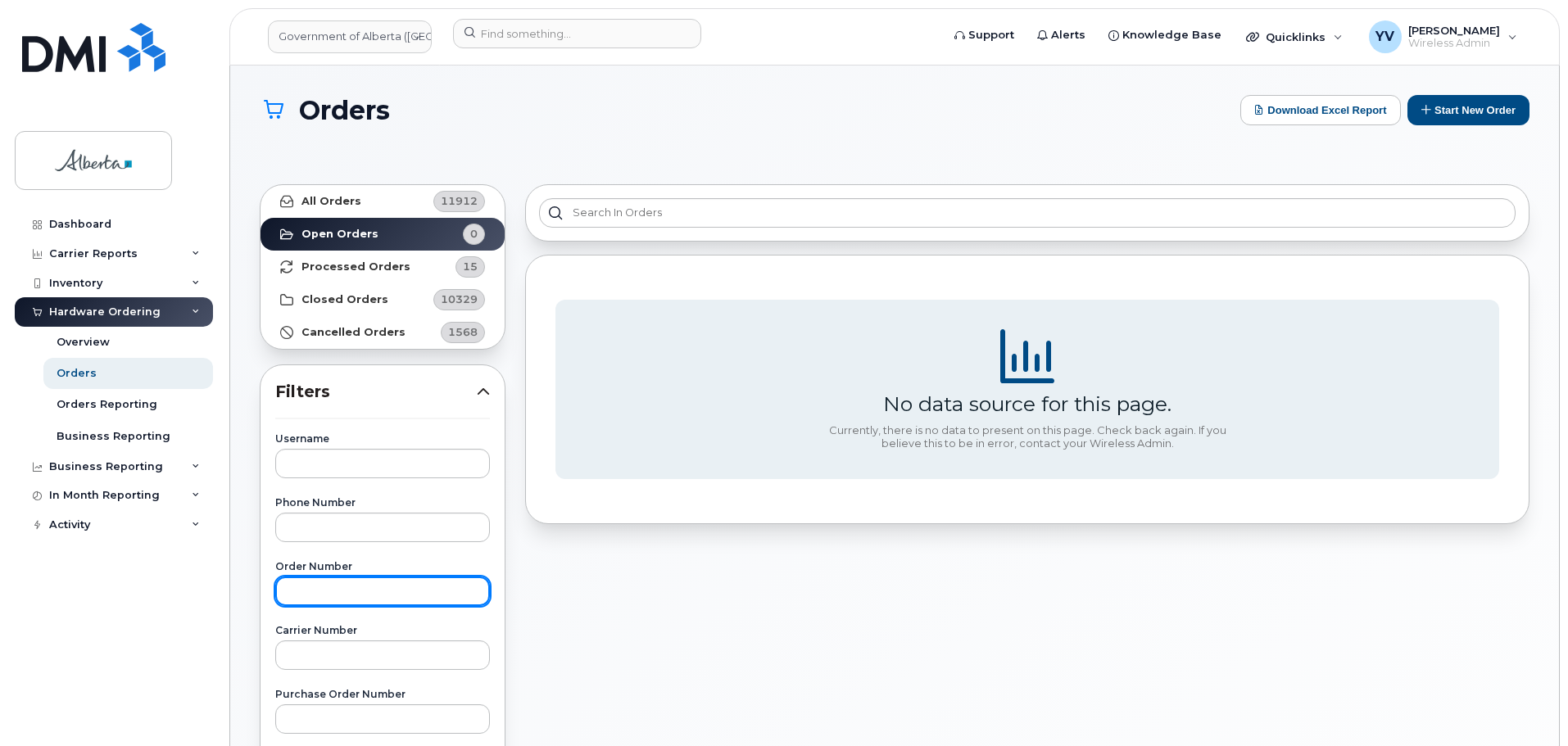
click at [300, 595] on input "text" at bounding box center [382, 592] width 214 height 29
paste input "300871"
type input "300871"
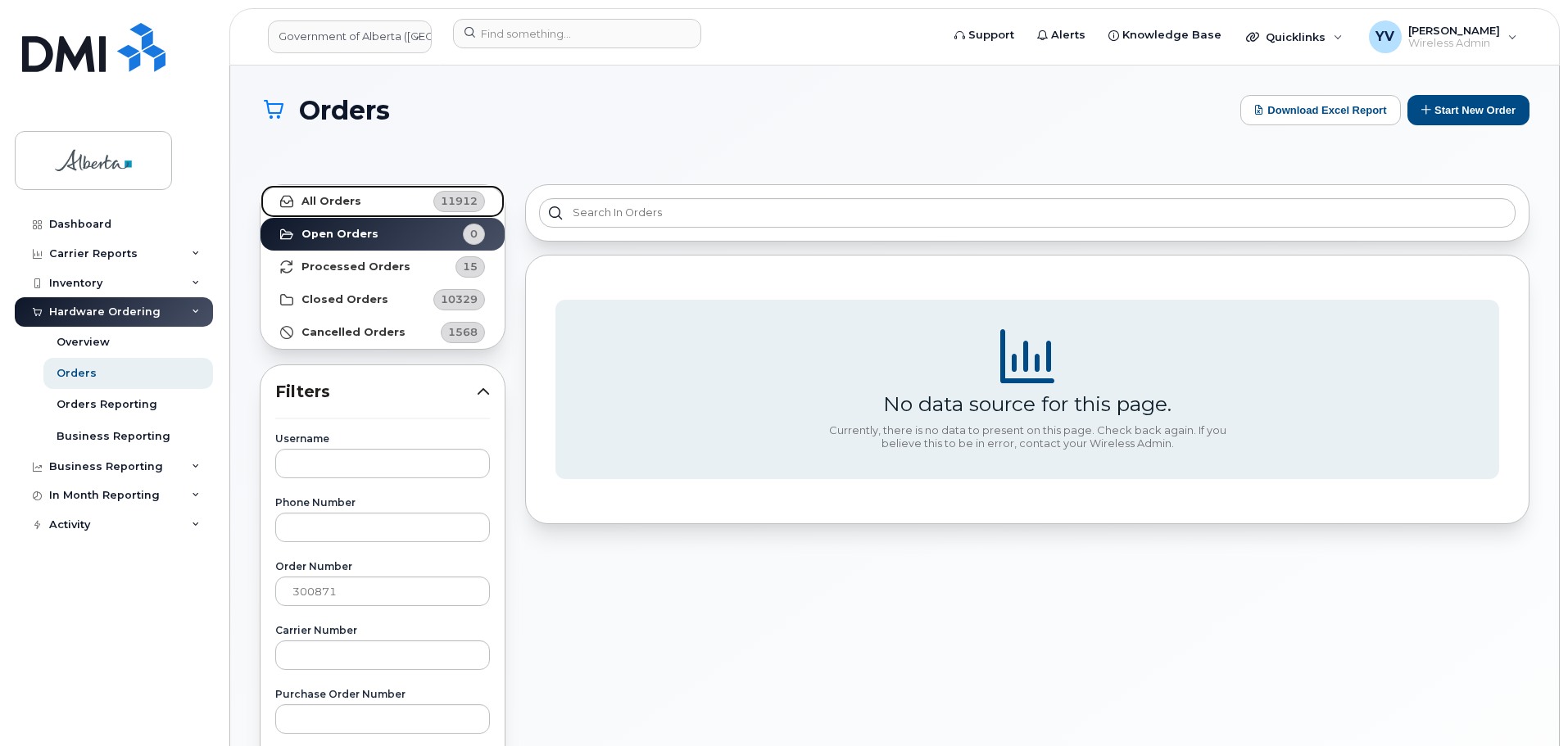
click at [333, 205] on strong "All Orders" at bounding box center [332, 201] width 60 height 13
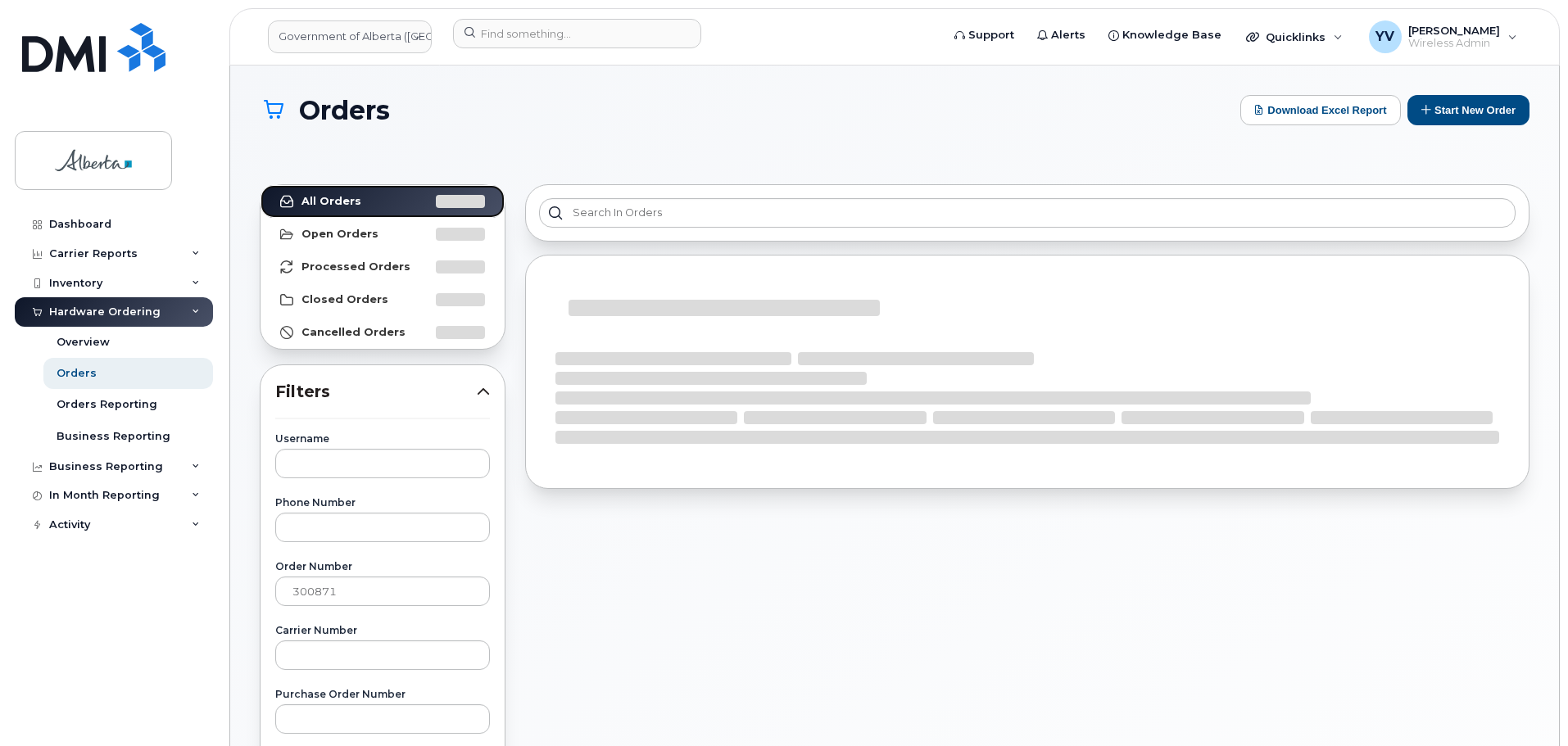
click at [333, 205] on strong "All Orders" at bounding box center [332, 201] width 60 height 13
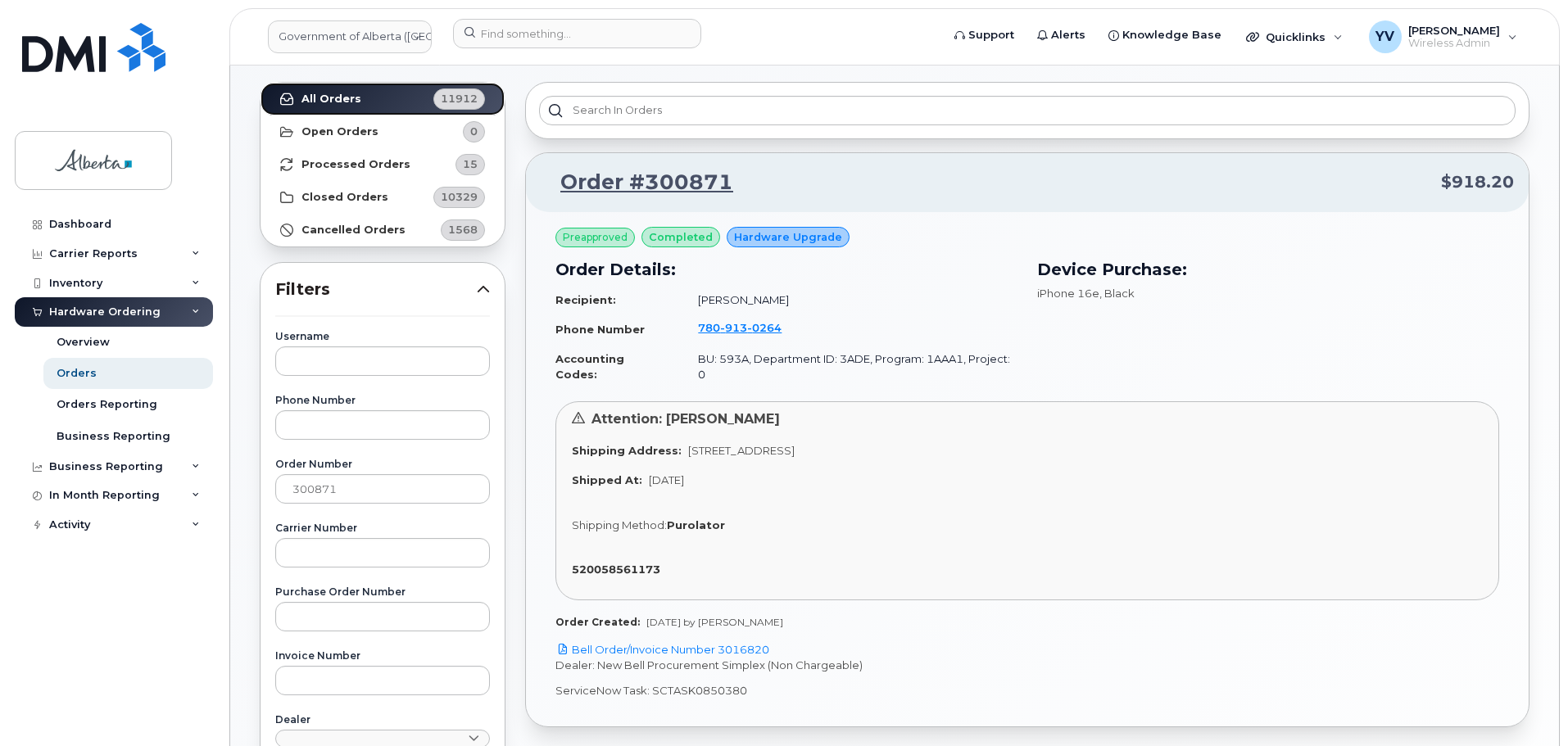
scroll to position [103, 0]
click at [750, 642] on link "Bell Order/Invoice Number 3016820" at bounding box center [662, 648] width 213 height 13
drag, startPoint x: 755, startPoint y: 677, endPoint x: 652, endPoint y: 682, distance: 103.1
click at [652, 683] on p "ServiceNow Task: SCTASK0850380" at bounding box center [1027, 690] width 944 height 15
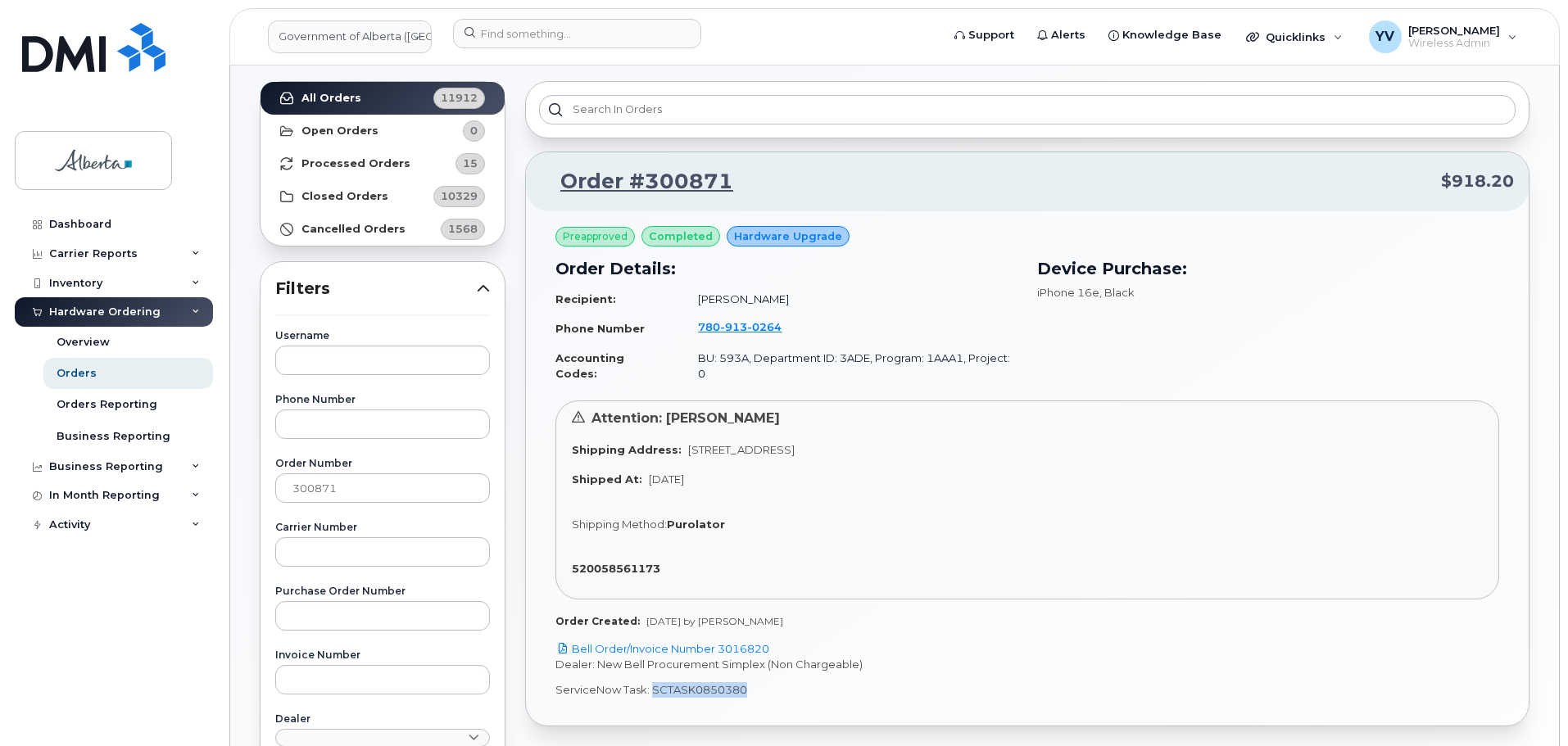
copy p "SCTASK0850380"
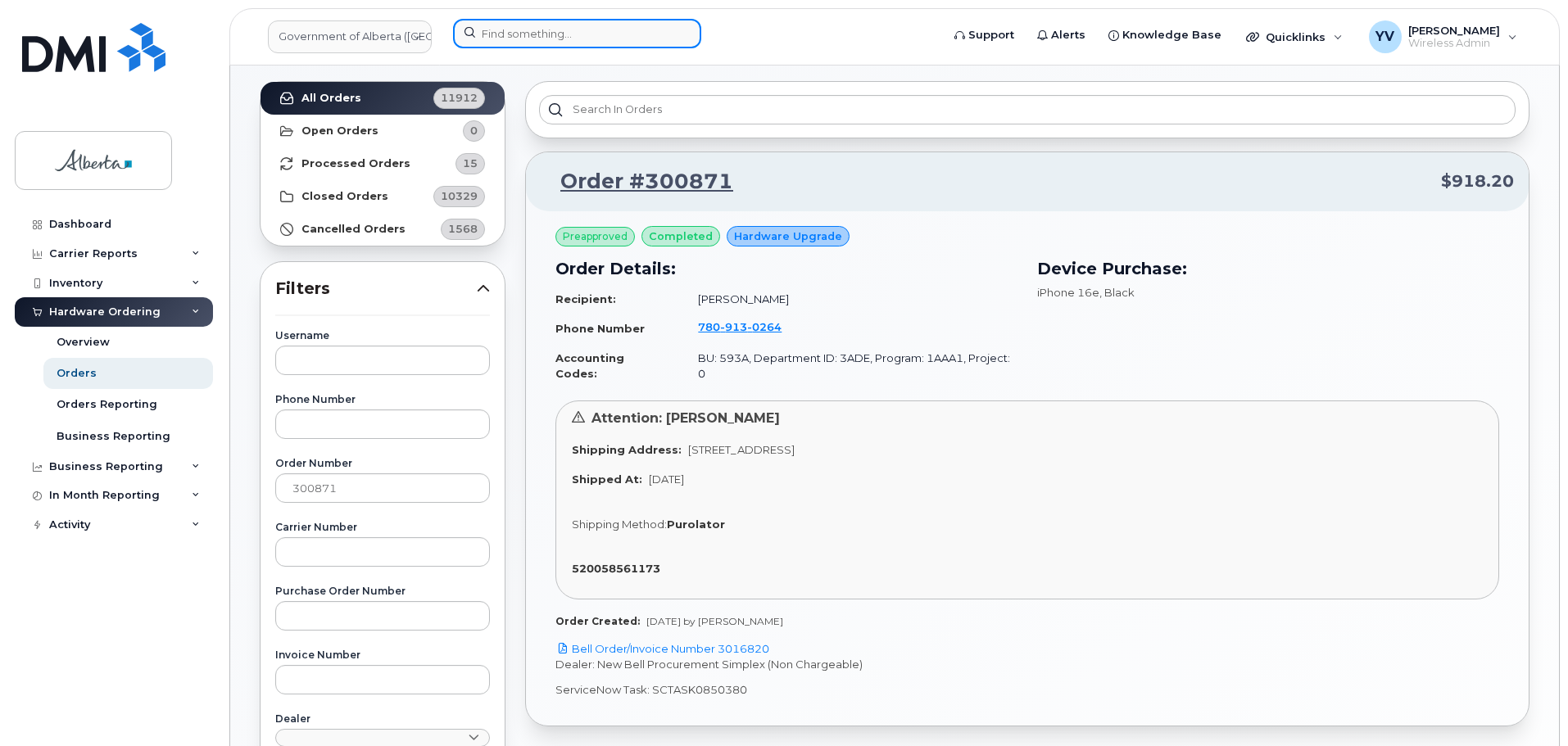
click at [501, 35] on input at bounding box center [576, 33] width 248 height 29
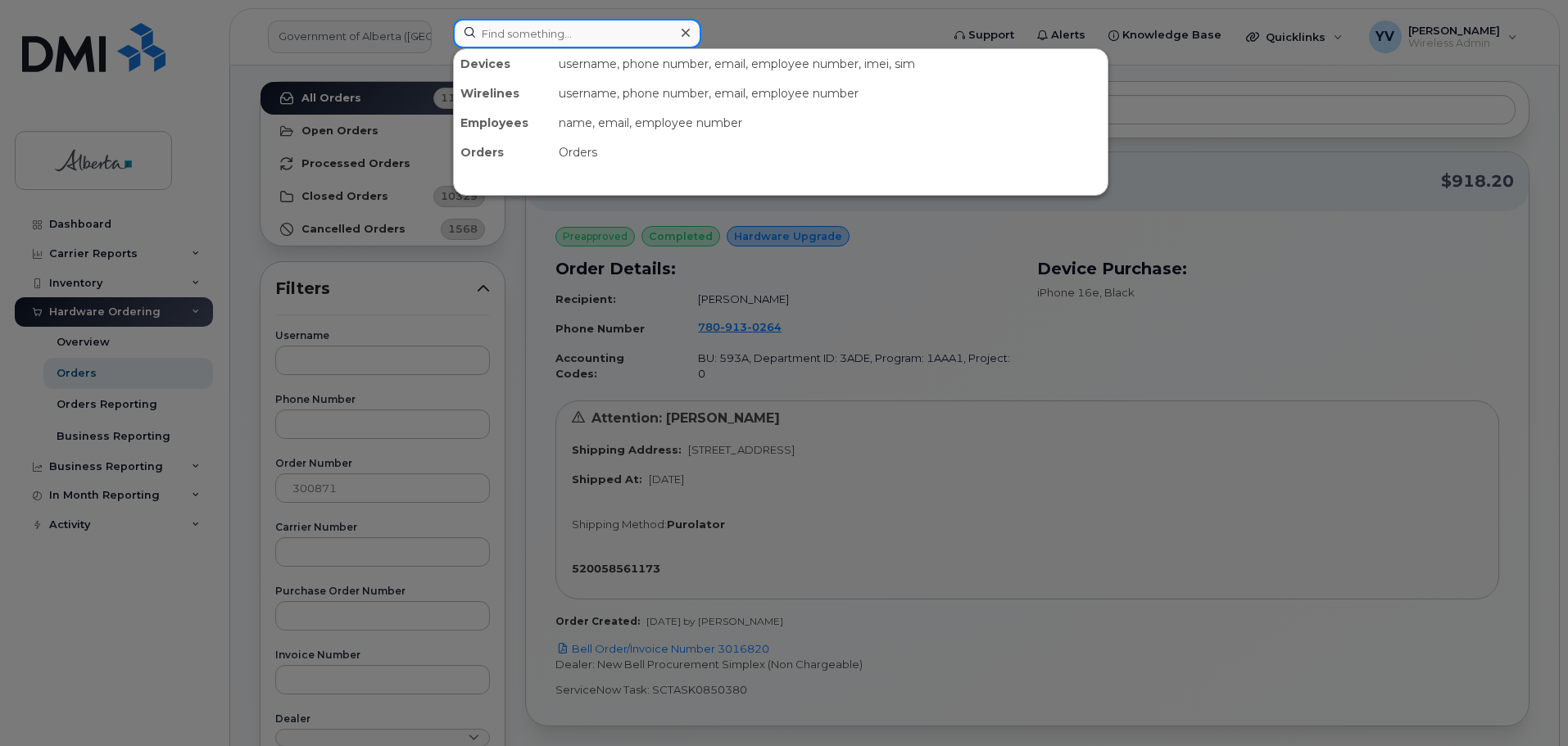
paste input "7809130264"
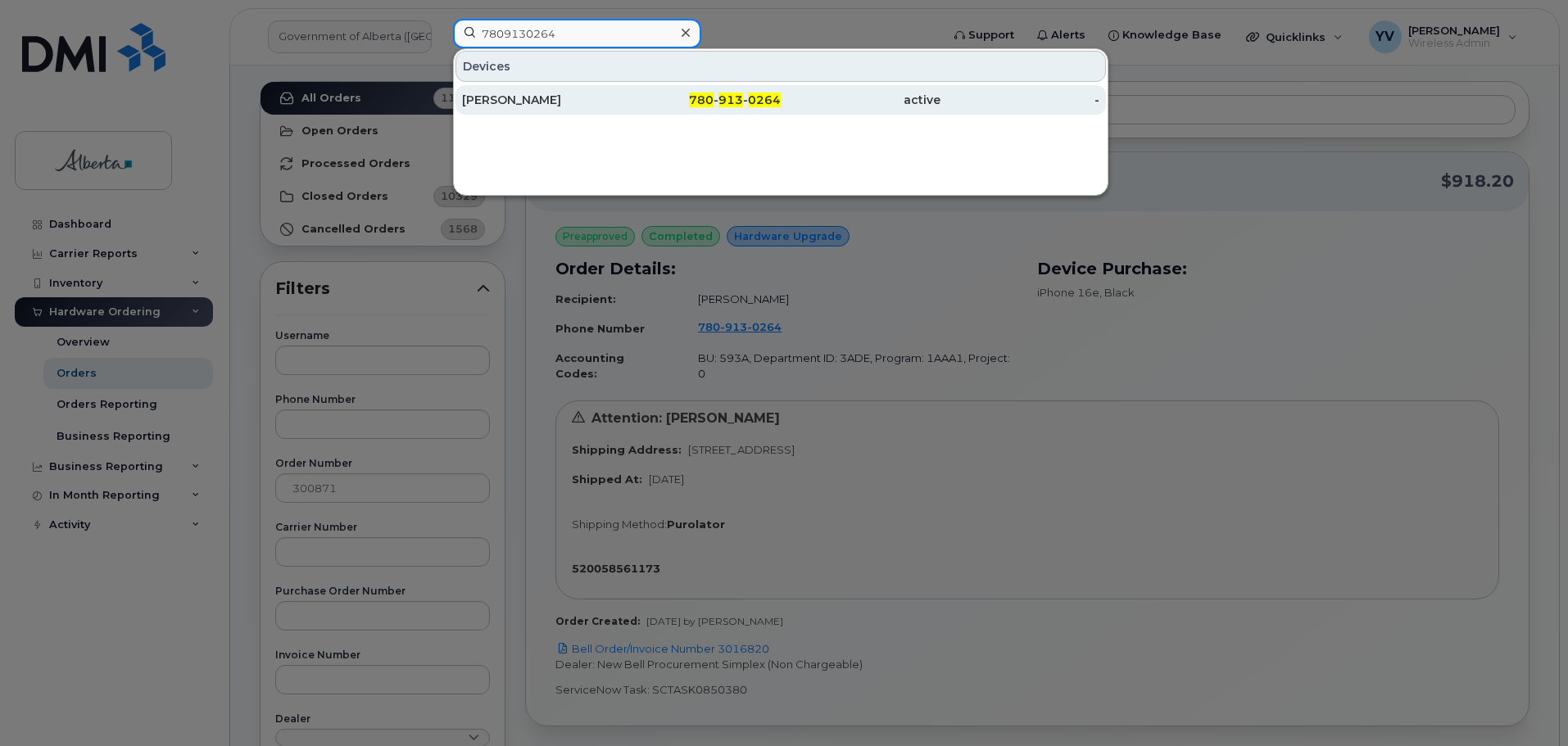
type input "7809130264"
click at [743, 96] on div "780 - 913 - 0264" at bounding box center [701, 99] width 159 height 16
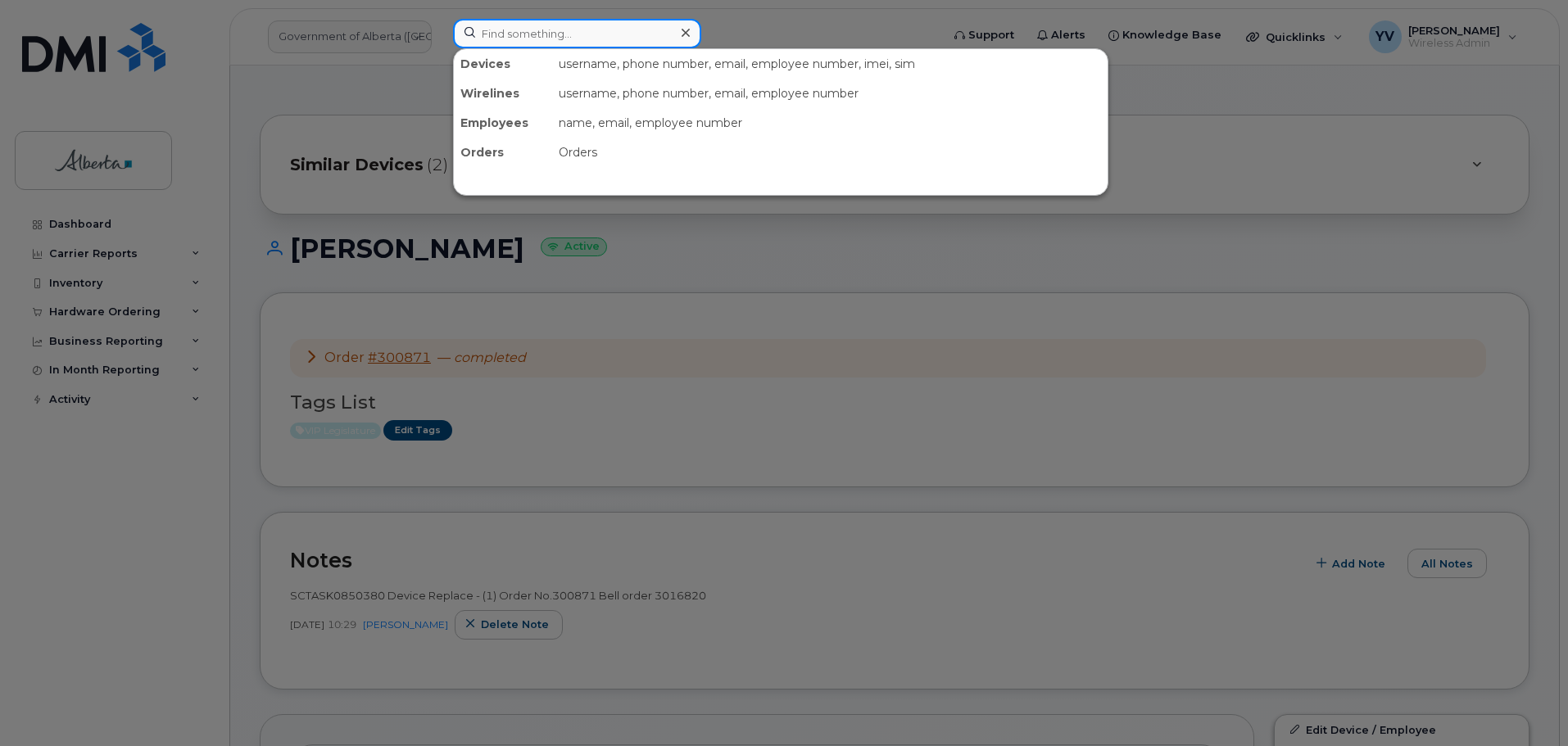
click at [494, 39] on input at bounding box center [576, 33] width 248 height 29
paste input "4038371609"
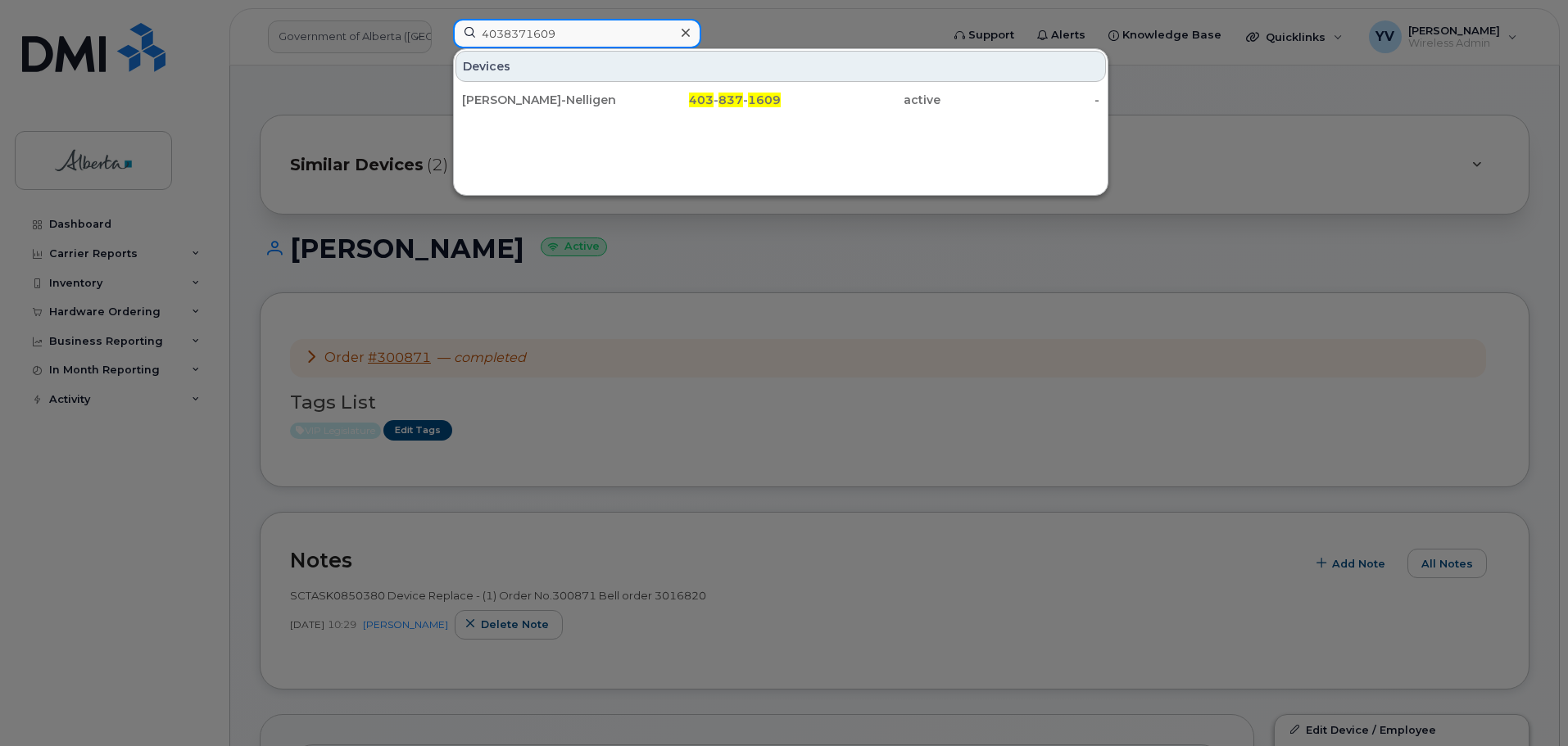
type input "4038371609"
